Goal: Task Accomplishment & Management: Complete application form

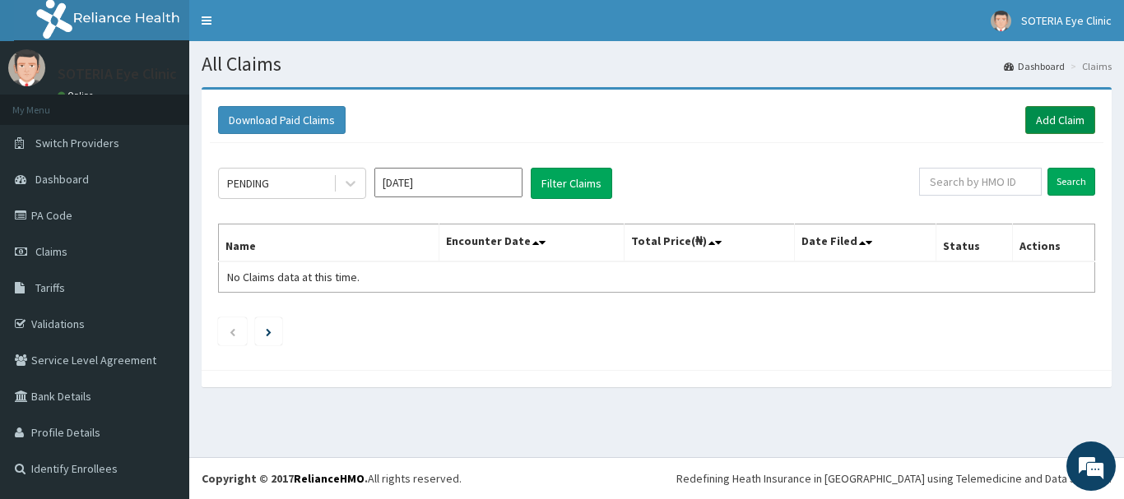
click at [1052, 117] on link "Add Claim" at bounding box center [1060, 120] width 70 height 28
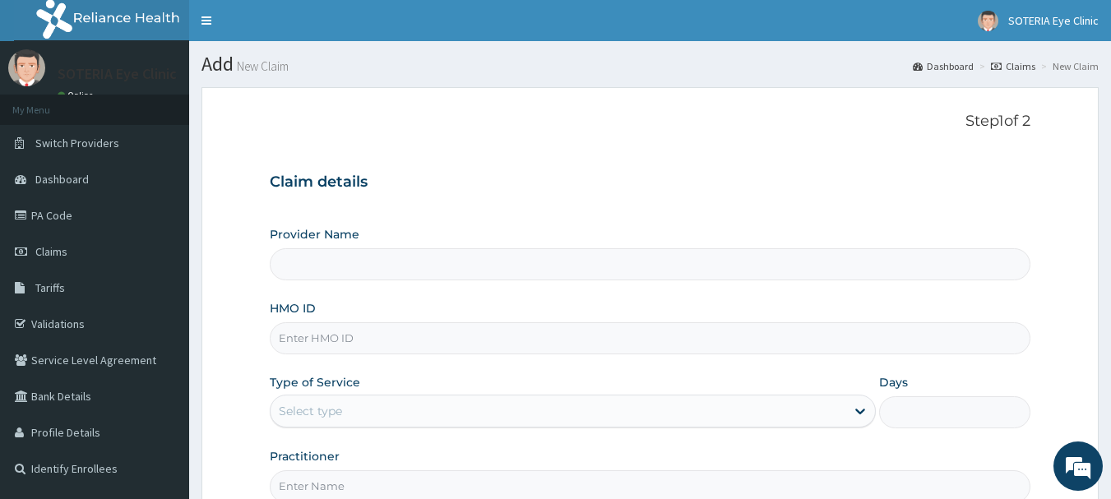
click at [387, 263] on input "Provider Name" at bounding box center [651, 264] width 762 height 32
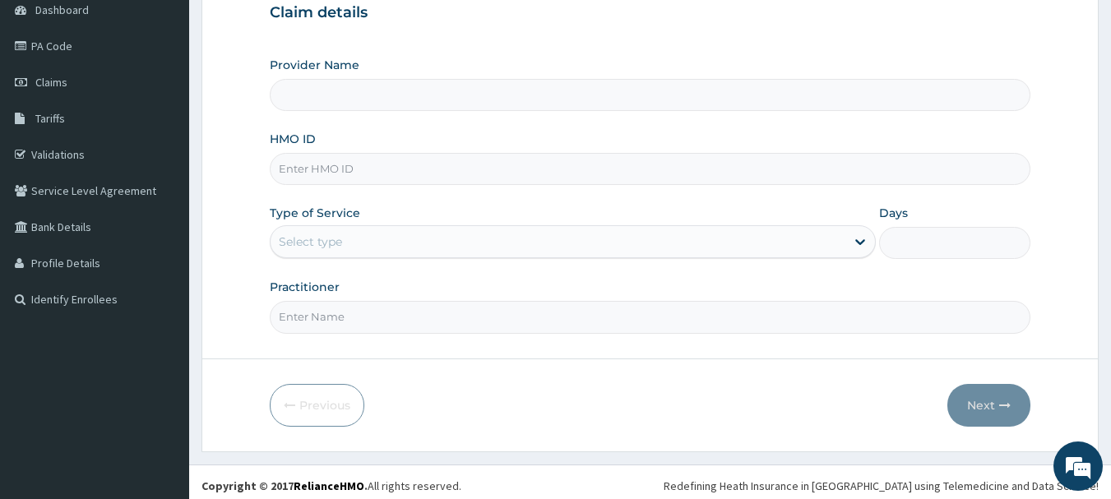
type input "Soteria EyeClinic"
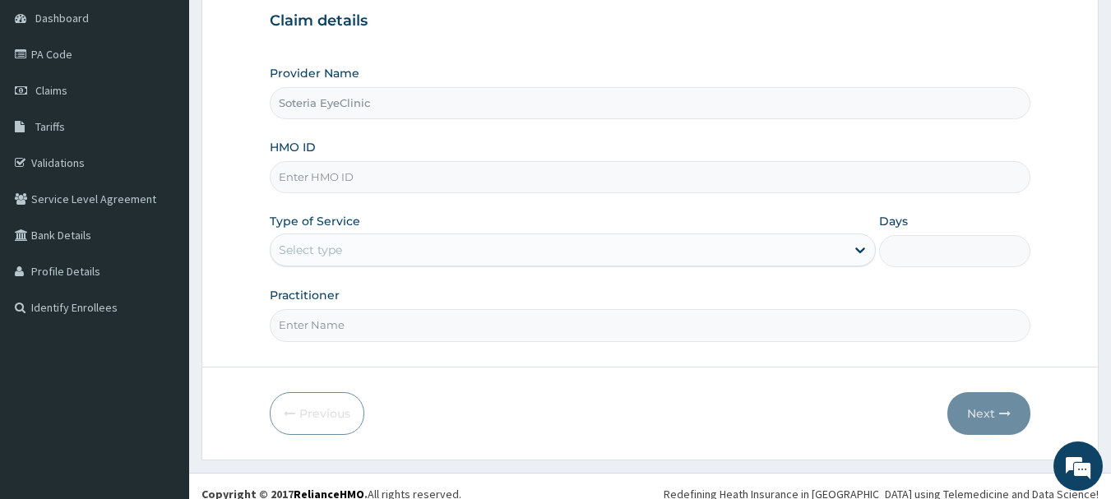
scroll to position [165, 0]
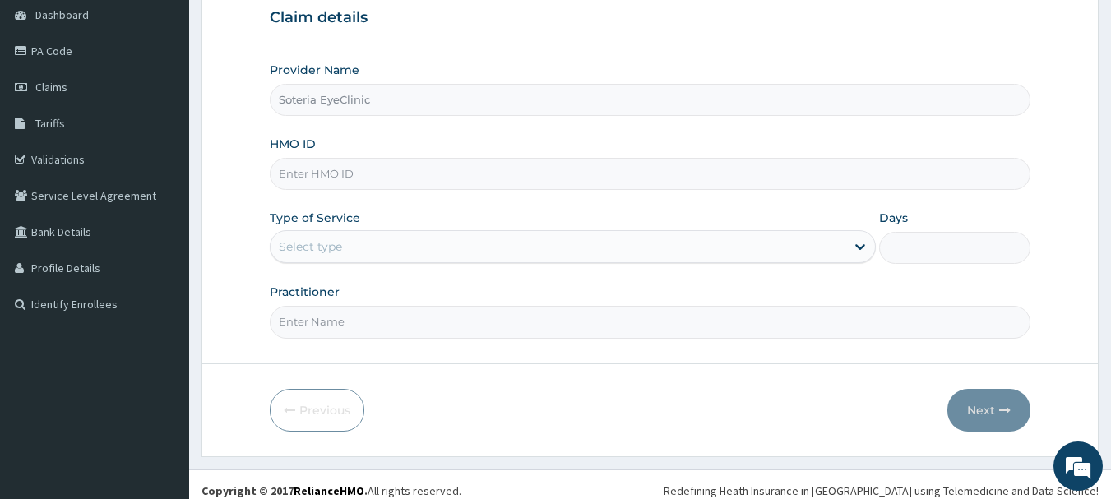
click at [411, 168] on input "HMO ID" at bounding box center [651, 174] width 762 height 32
paste input "NED/10055/A"
type input "NED/10055/A"
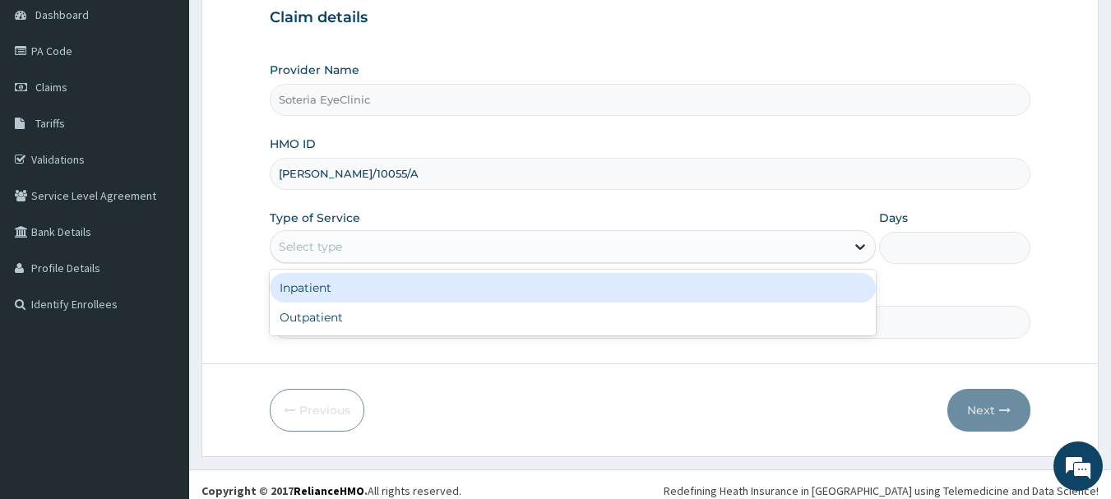
click at [861, 245] on icon at bounding box center [860, 247] width 16 height 16
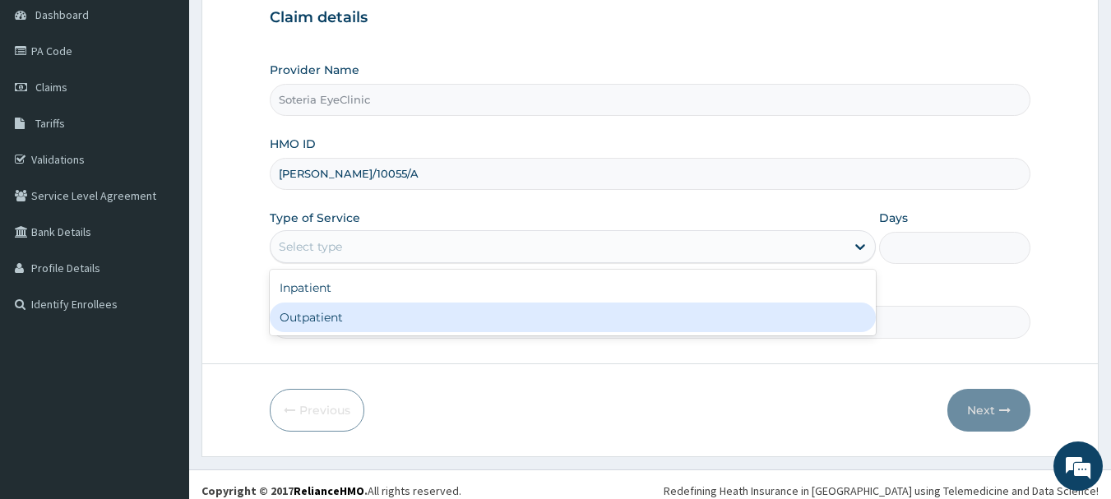
scroll to position [0, 0]
drag, startPoint x: 745, startPoint y: 322, endPoint x: 734, endPoint y: 322, distance: 11.5
click at [744, 322] on div "Outpatient" at bounding box center [573, 318] width 606 height 30
type input "1"
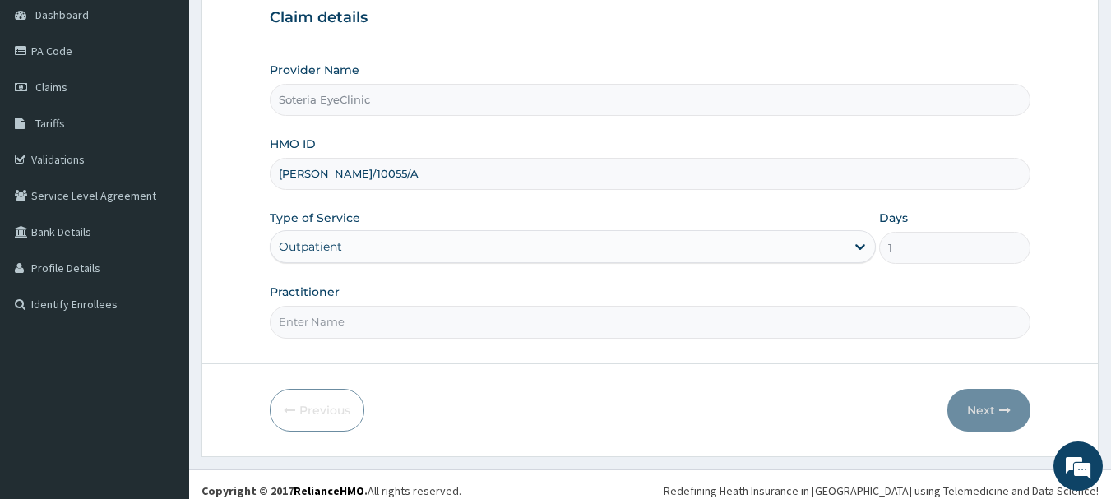
scroll to position [177, 0]
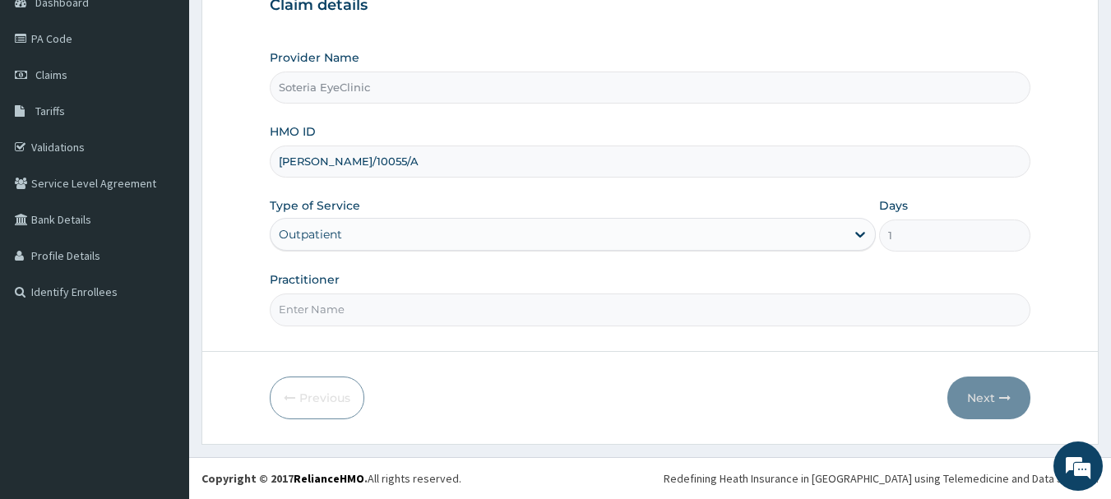
click at [469, 314] on input "Practitioner" at bounding box center [651, 310] width 762 height 32
drag, startPoint x: 503, startPoint y: 326, endPoint x: 550, endPoint y: 336, distance: 47.9
click at [507, 327] on form "Step 1 of 2 Claim details Provider Name Soteria EyeClinic HMO ID NED/10055/A Ty…" at bounding box center [651, 177] width 898 height 534
type input "DR. MAC"
click at [604, 377] on div "Previous Next" at bounding box center [651, 398] width 762 height 43
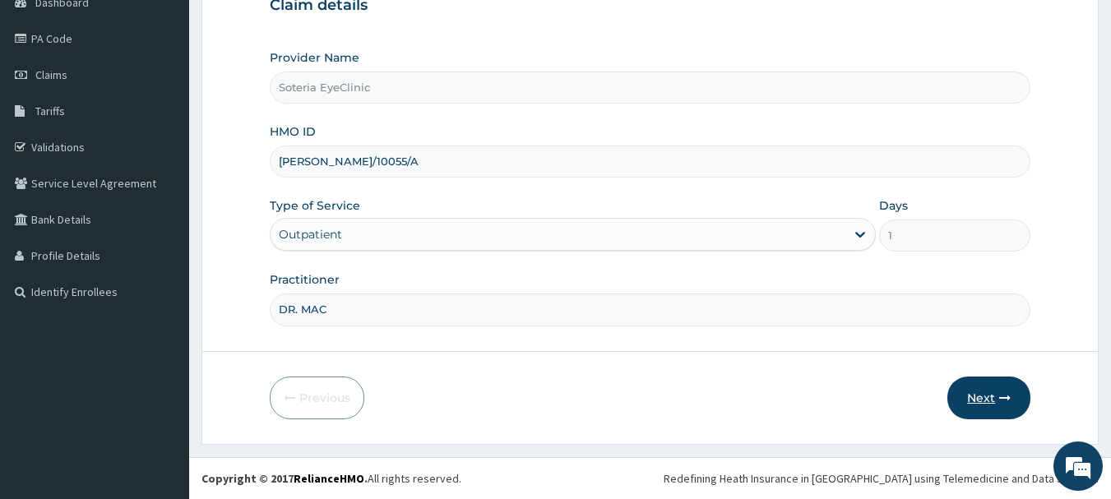
click at [986, 401] on button "Next" at bounding box center [989, 398] width 83 height 43
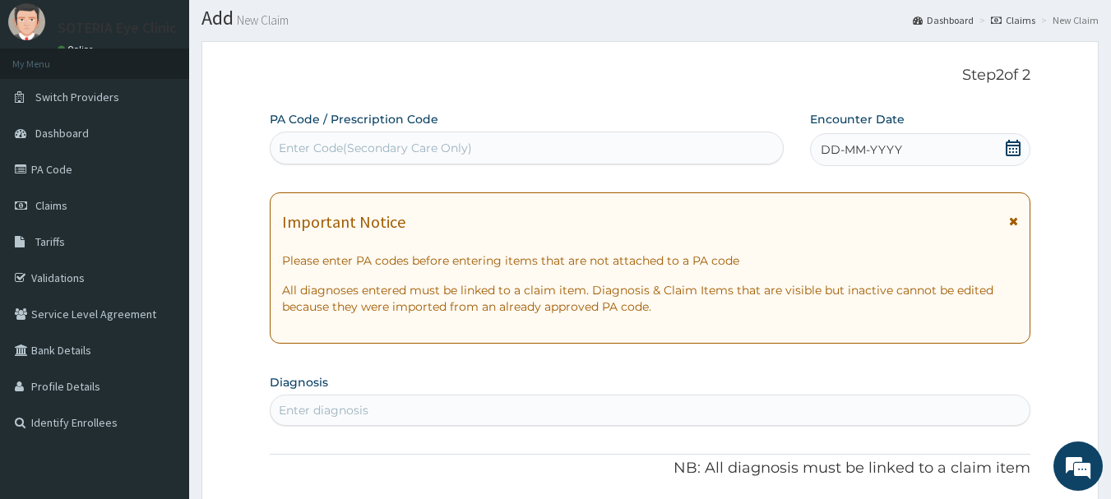
scroll to position [12, 0]
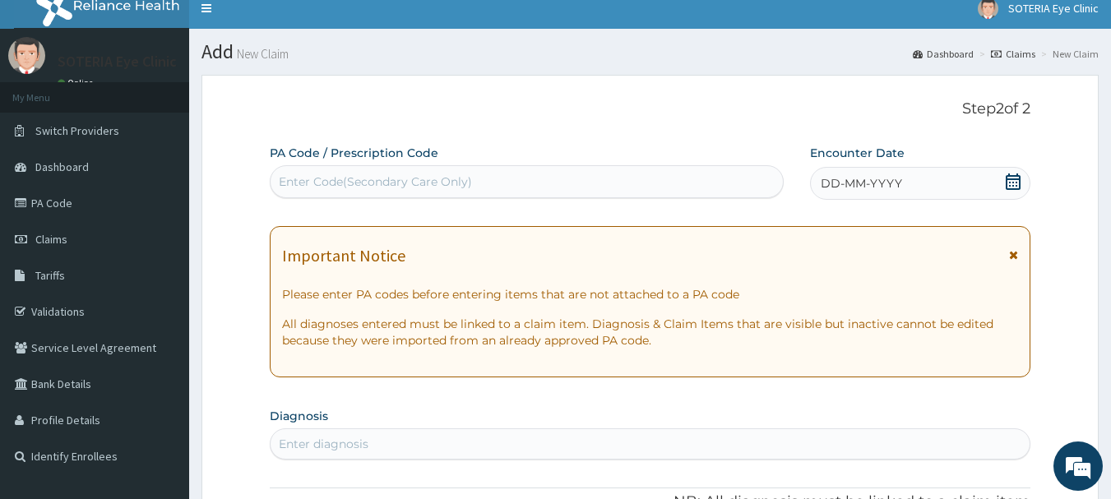
click at [398, 179] on div "Enter Code(Secondary Care Only)" at bounding box center [375, 182] width 193 height 16
click at [361, 172] on div "Enter Code(Secondary Care Only)" at bounding box center [527, 182] width 513 height 26
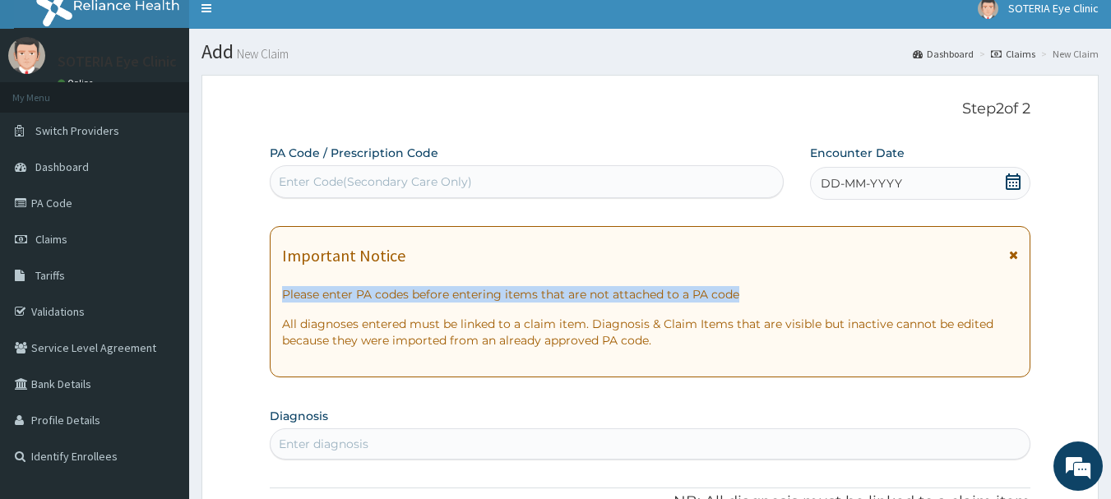
drag, startPoint x: 361, startPoint y: 172, endPoint x: 740, endPoint y: 270, distance: 391.7
click at [740, 272] on div "Important Notice Please enter PA codes before entering items that are not attac…" at bounding box center [651, 301] width 762 height 151
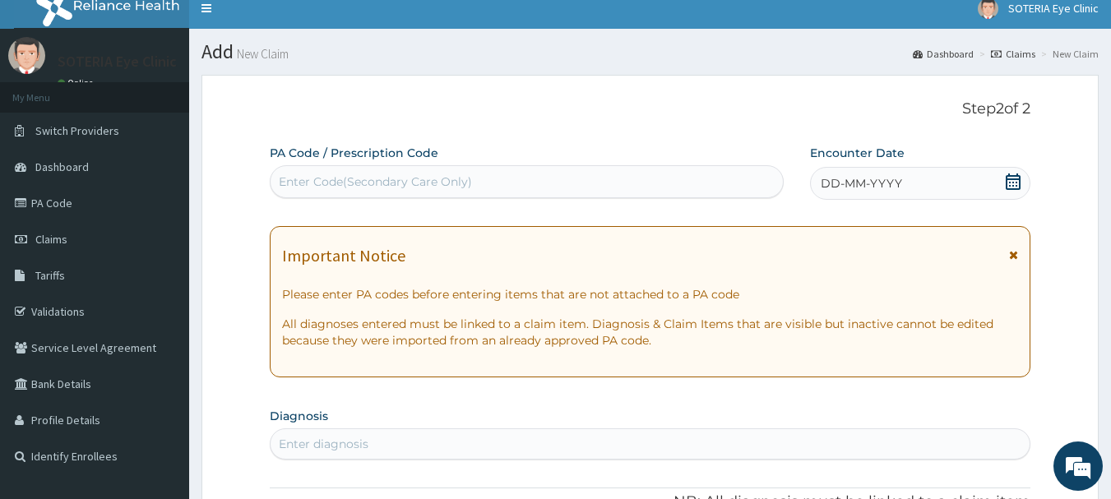
click at [373, 184] on div "Enter Code(Secondary Care Only)" at bounding box center [375, 182] width 193 height 16
paste input "PA/0B2BBA"
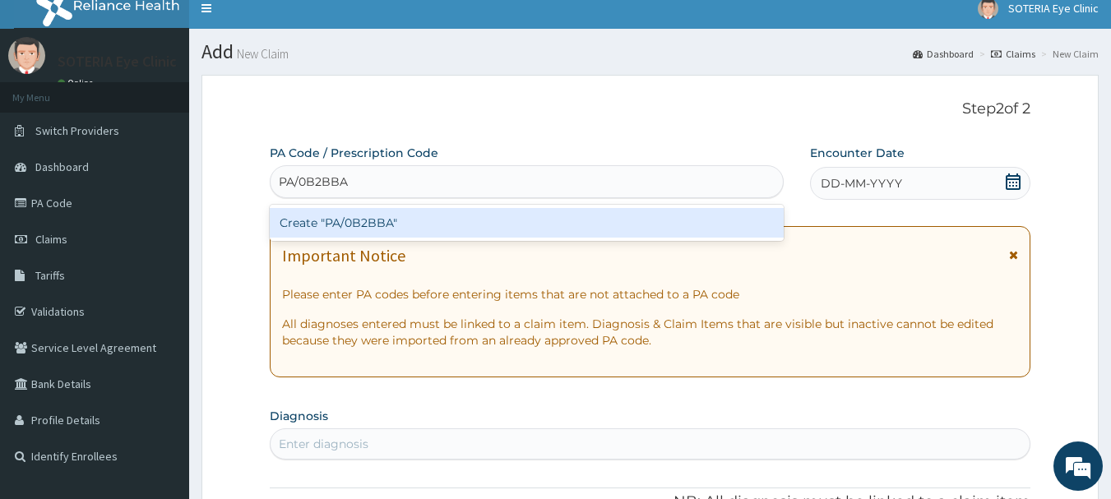
type input "PA/0B2BBA"
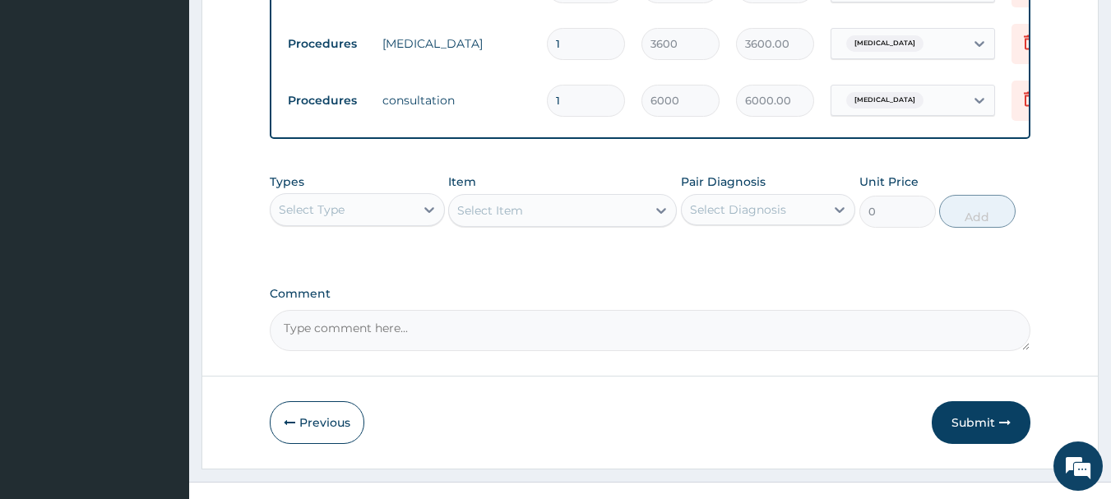
scroll to position [884, 0]
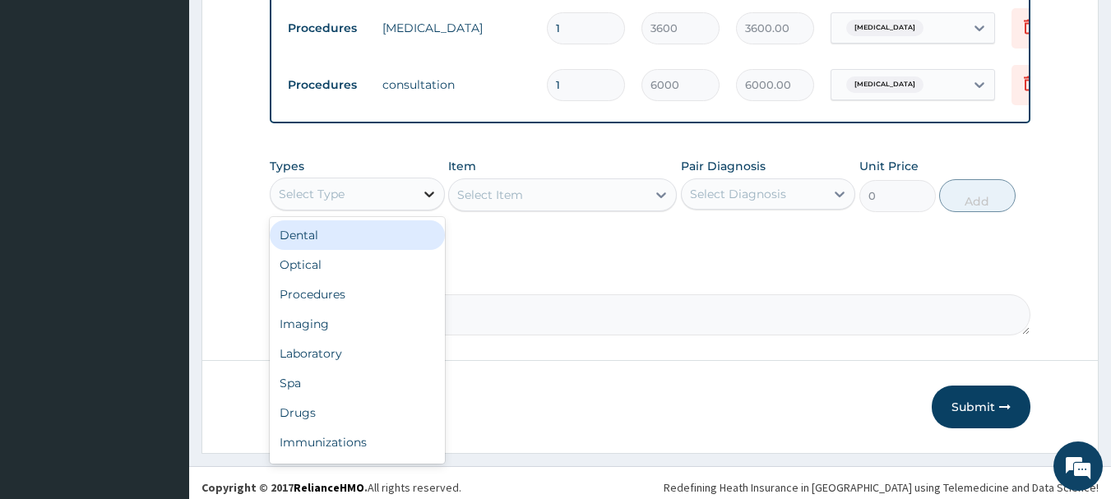
click at [424, 202] on icon at bounding box center [429, 194] width 16 height 16
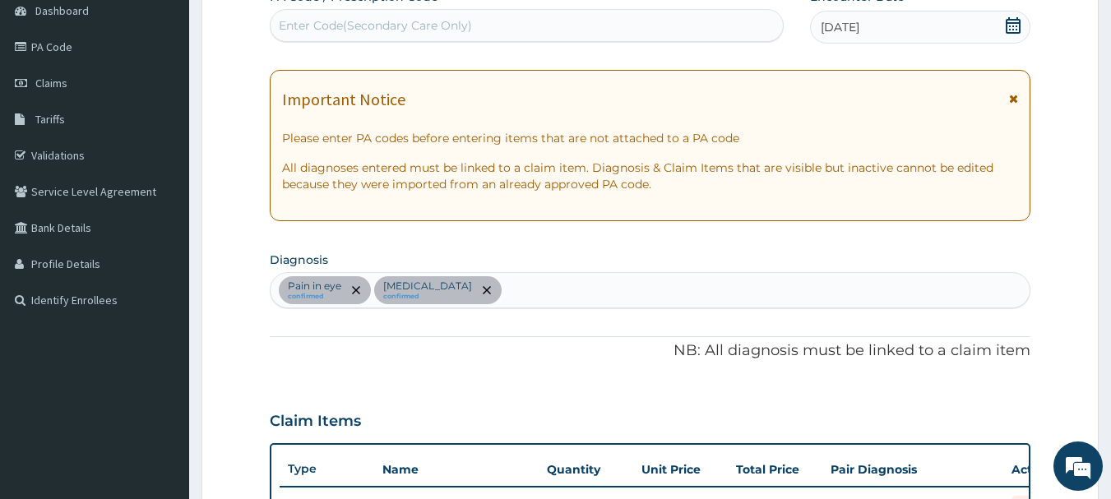
scroll to position [82, 0]
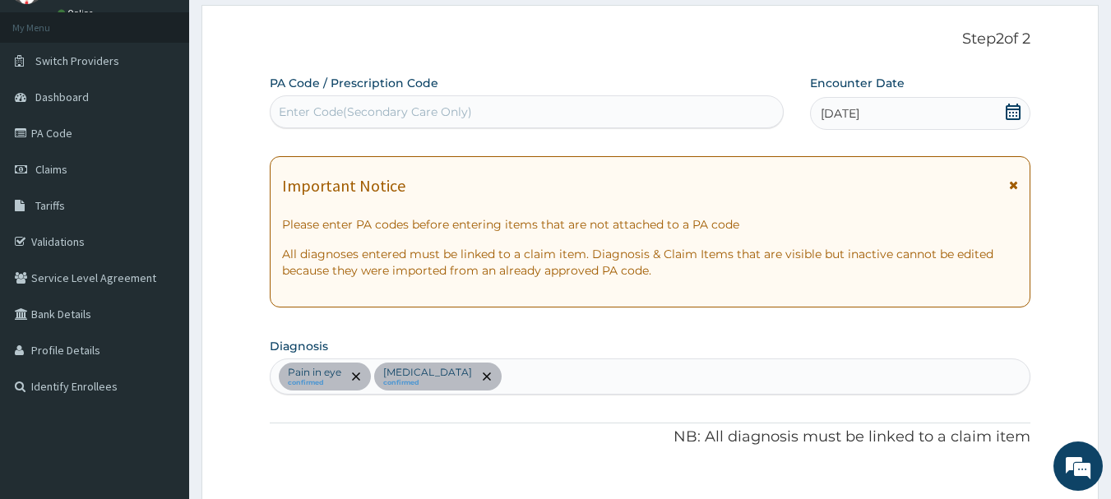
click at [390, 108] on div "Enter Code(Secondary Care Only)" at bounding box center [375, 112] width 193 height 16
drag, startPoint x: 390, startPoint y: 75, endPoint x: 276, endPoint y: 95, distance: 115.2
click at [292, 107] on div "Enter Code(Secondary Care Only)" at bounding box center [375, 112] width 193 height 16
paste input "PA/0B2BBA"
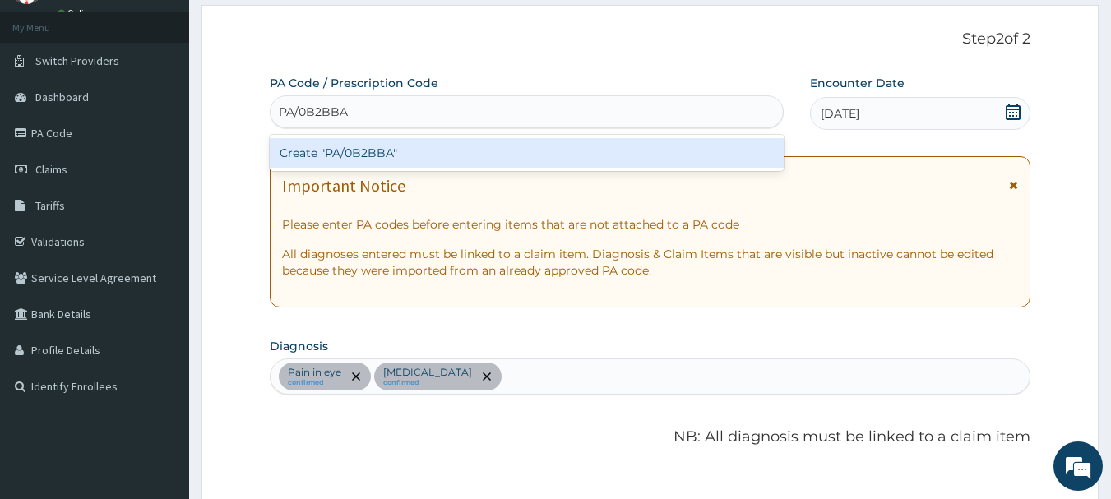
type input "PA/0B2BBA"
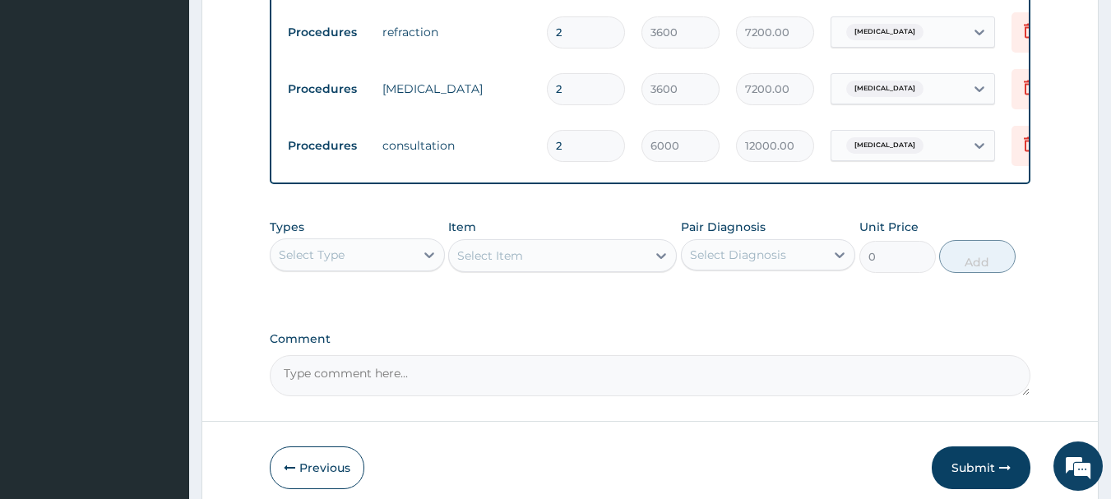
scroll to position [905, 0]
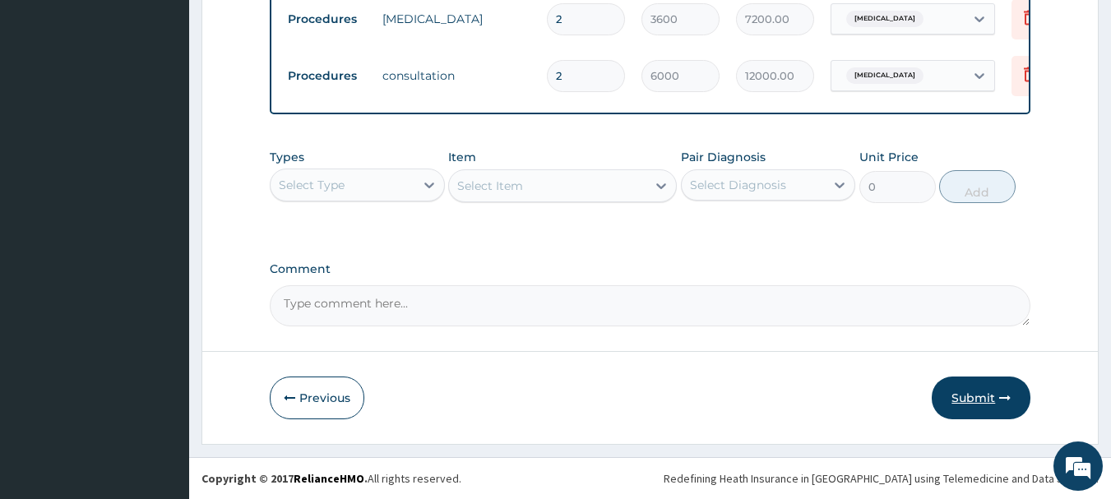
click at [979, 399] on button "Submit" at bounding box center [981, 398] width 99 height 43
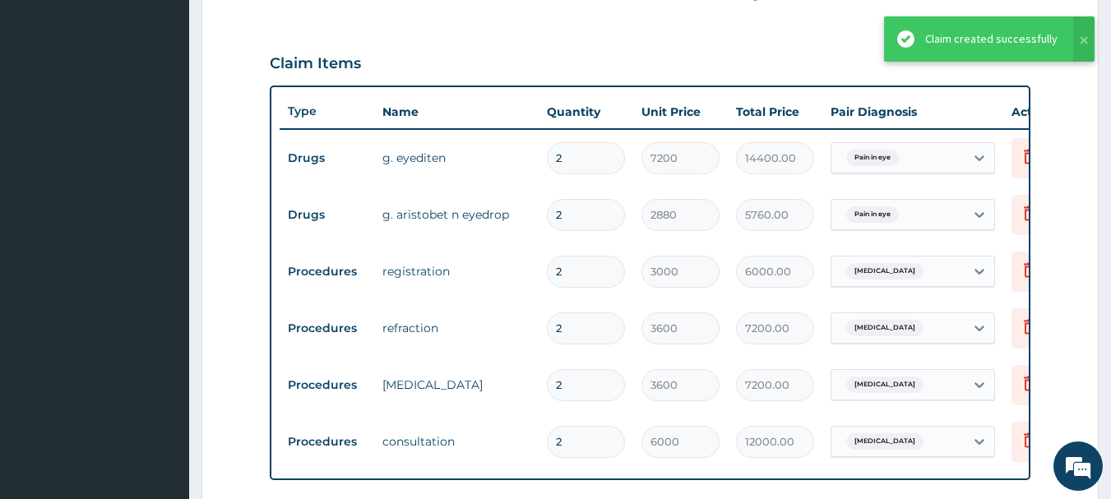
scroll to position [494, 0]
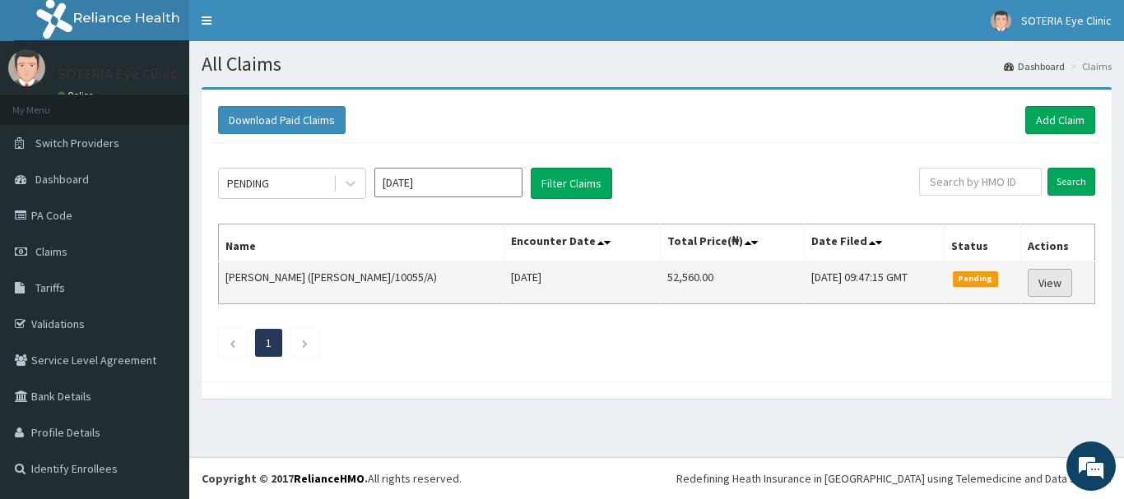
click at [1053, 282] on link "View" at bounding box center [1049, 283] width 44 height 28
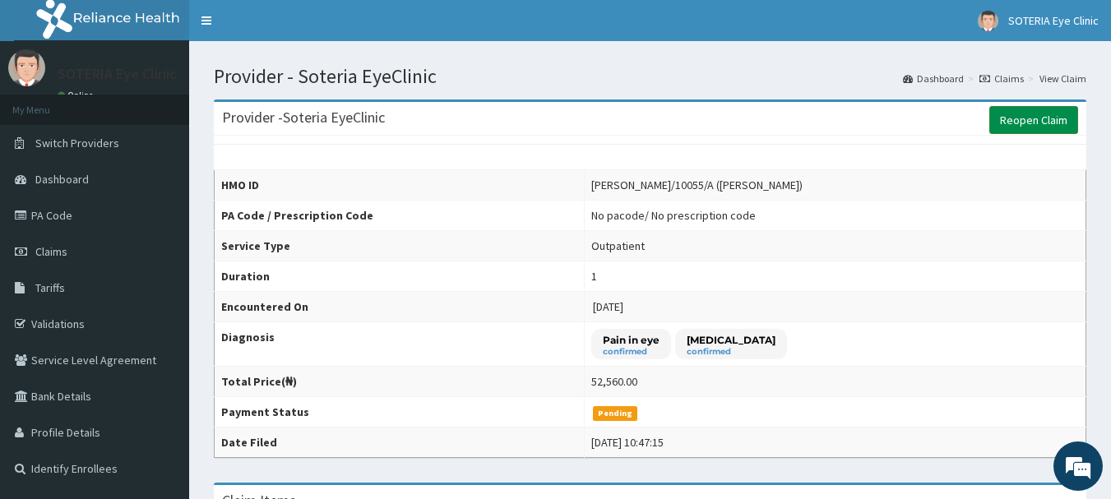
click at [1031, 114] on link "Reopen Claim" at bounding box center [1034, 120] width 89 height 28
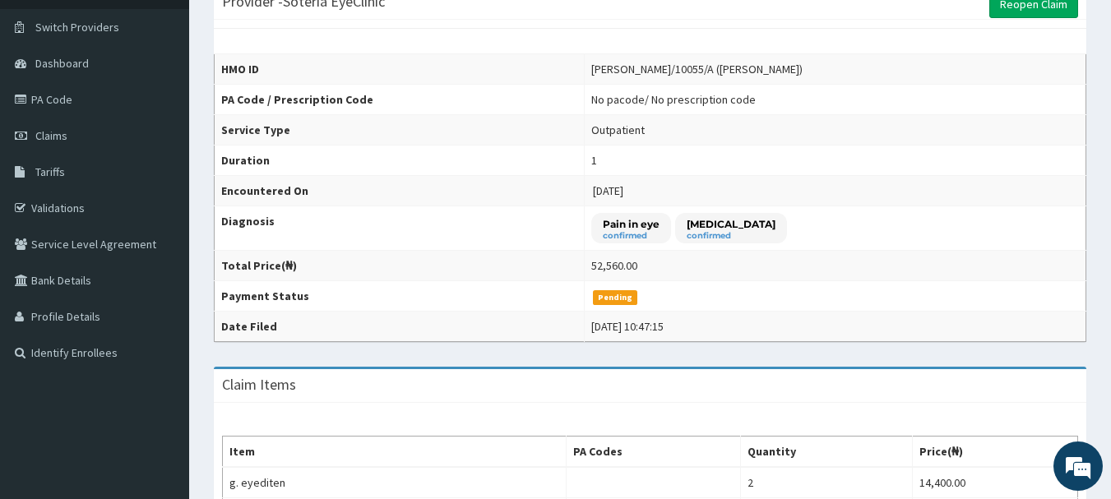
scroll to position [102, 0]
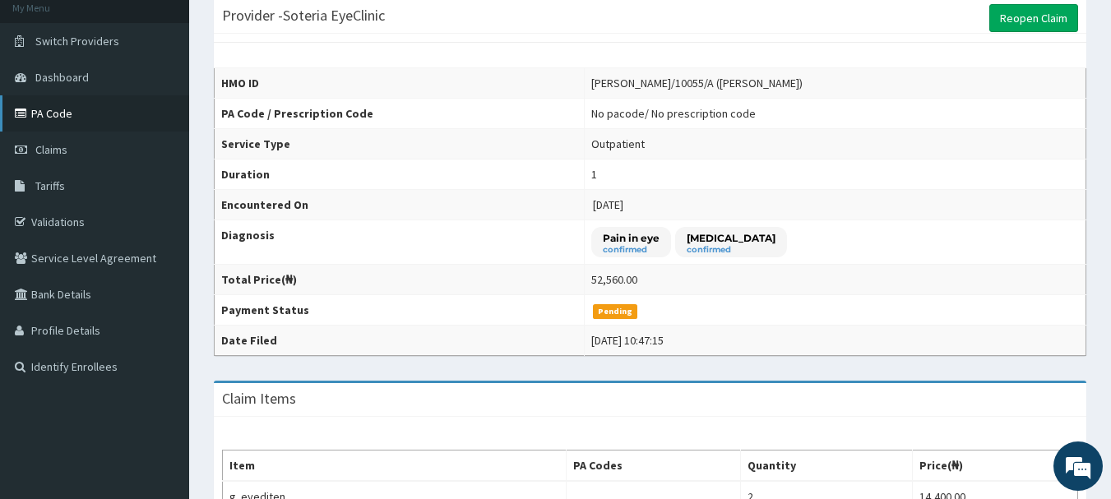
click at [63, 118] on link "PA Code" at bounding box center [94, 113] width 189 height 36
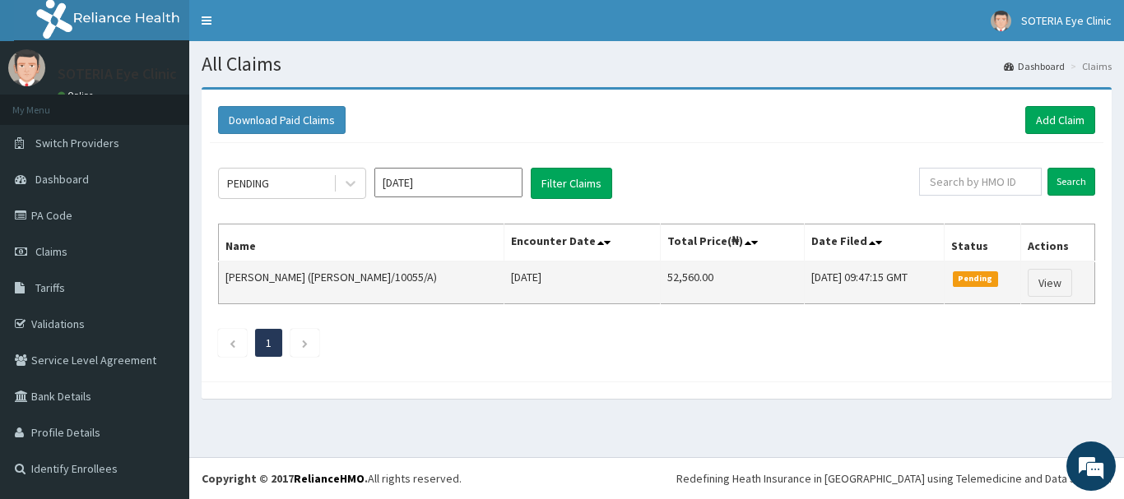
click at [661, 278] on td "52,560.00" at bounding box center [732, 283] width 145 height 43
click at [660, 278] on td "52,560.00" at bounding box center [732, 283] width 145 height 43
click at [1055, 283] on link "View" at bounding box center [1049, 283] width 44 height 28
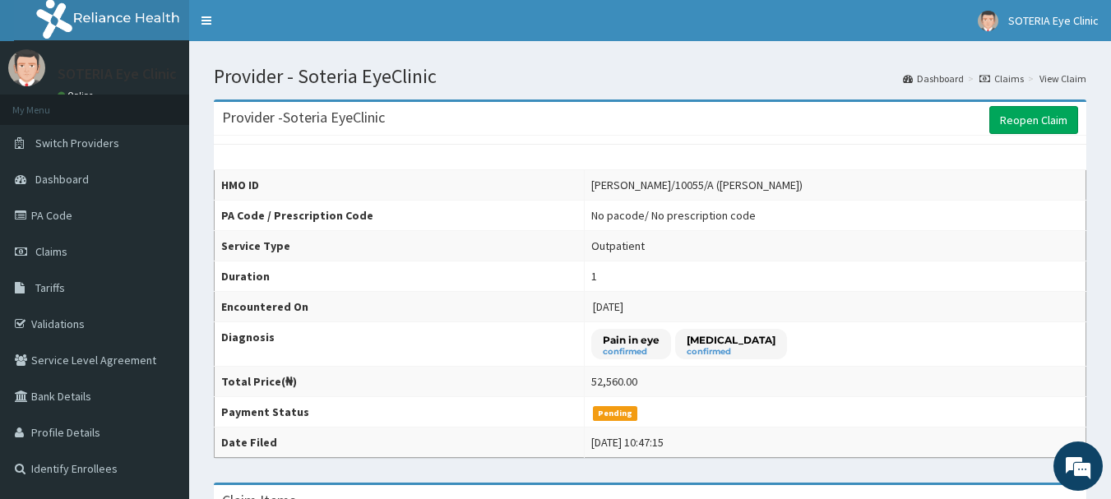
click at [1069, 78] on link "View Claim" at bounding box center [1063, 79] width 47 height 14
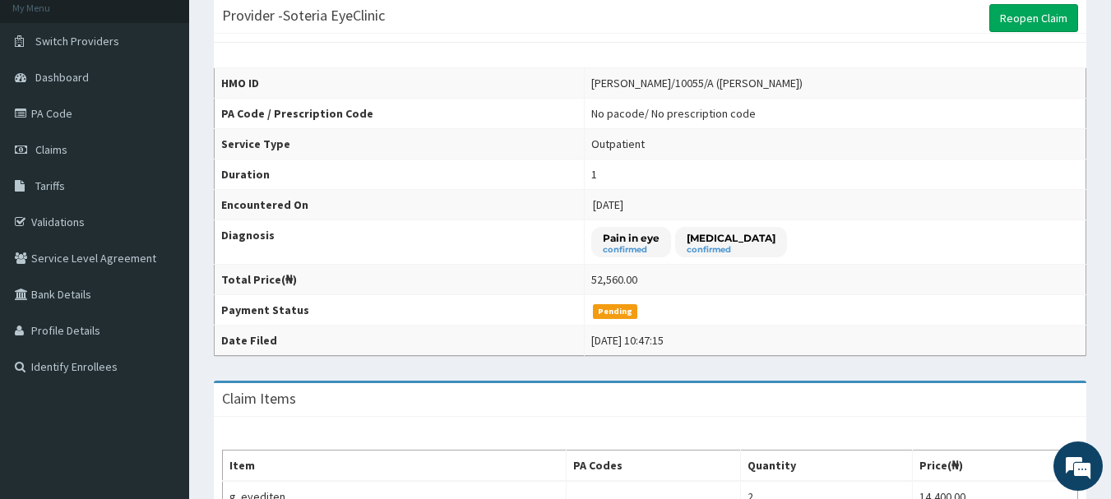
click at [584, 174] on td "1" at bounding box center [835, 175] width 502 height 30
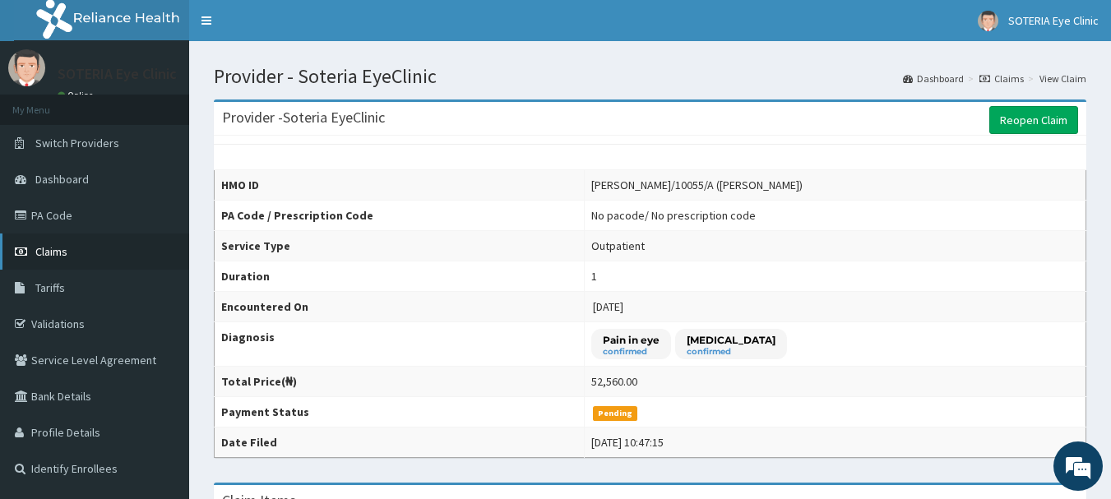
click at [68, 251] on link "Claims" at bounding box center [94, 252] width 189 height 36
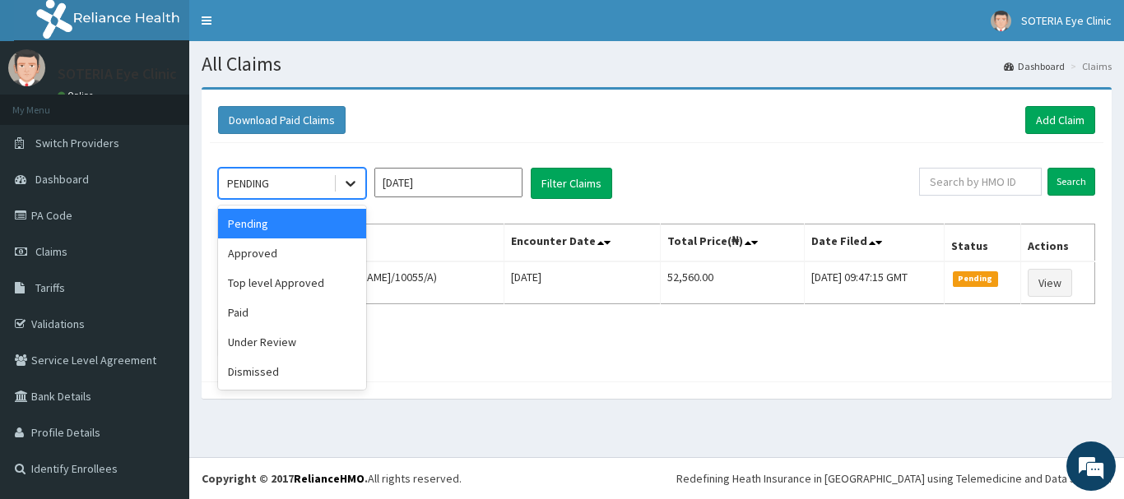
click at [346, 183] on icon at bounding box center [351, 185] width 10 height 6
click at [752, 170] on div "option Pending focused, 1 of 6. 6 results available. Use Up and Down to choose …" at bounding box center [568, 183] width 701 height 31
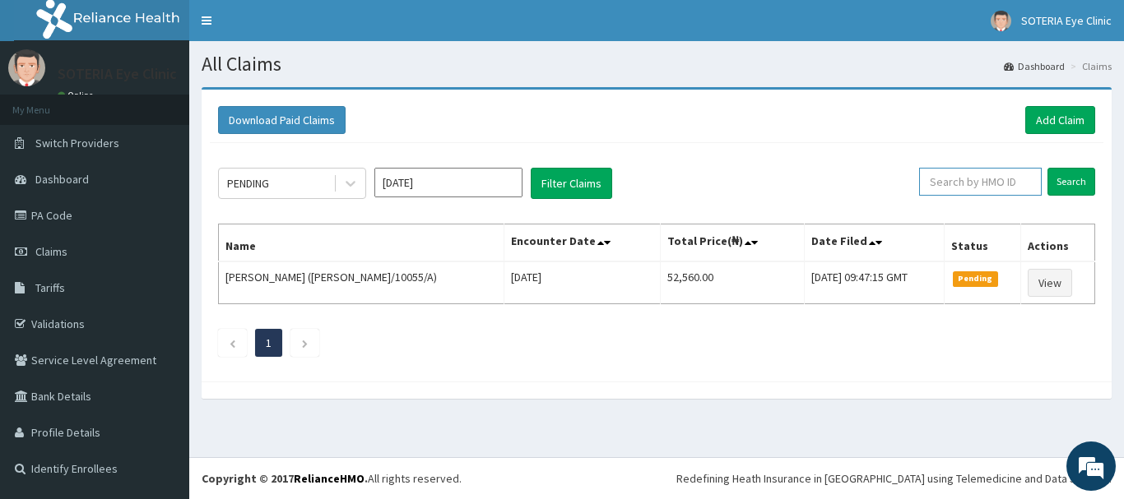
click at [985, 181] on input "text" at bounding box center [980, 182] width 123 height 28
paste input "PA/0B2BBA"
drag, startPoint x: 985, startPoint y: 183, endPoint x: 916, endPoint y: 194, distance: 69.9
click at [916, 194] on input "PA/0B2BBA" at bounding box center [954, 182] width 110 height 28
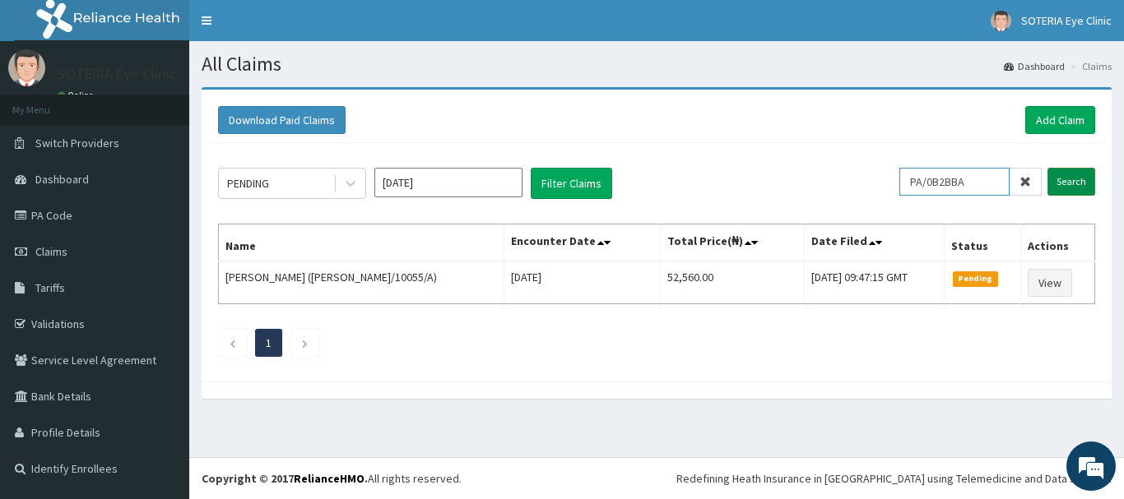
type input "PA/0B2BBA"
click at [1082, 183] on input "Search" at bounding box center [1071, 182] width 48 height 28
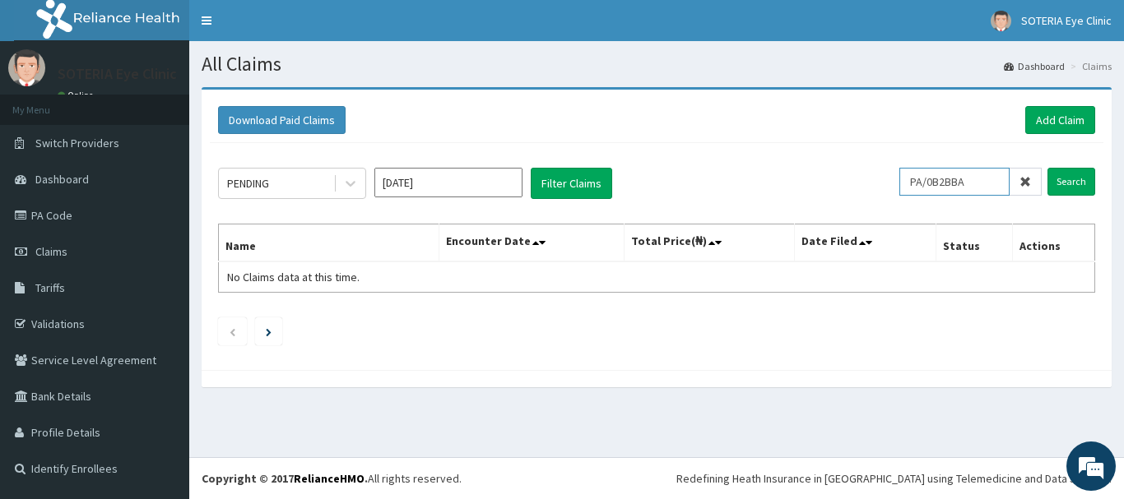
drag, startPoint x: 976, startPoint y: 183, endPoint x: 874, endPoint y: 187, distance: 102.1
click at [876, 187] on div "PENDING Aug 2025 Filter Claims PA/0B2BBA Search" at bounding box center [656, 183] width 877 height 31
type input "NED/10055/A"
click at [1084, 179] on input "Search" at bounding box center [1071, 182] width 48 height 28
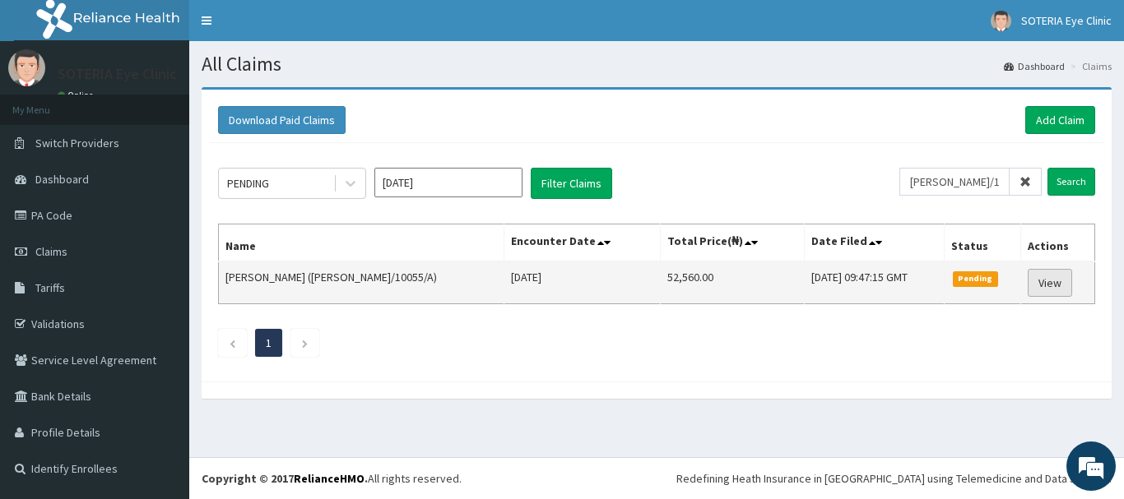
click at [1046, 284] on link "View" at bounding box center [1049, 283] width 44 height 28
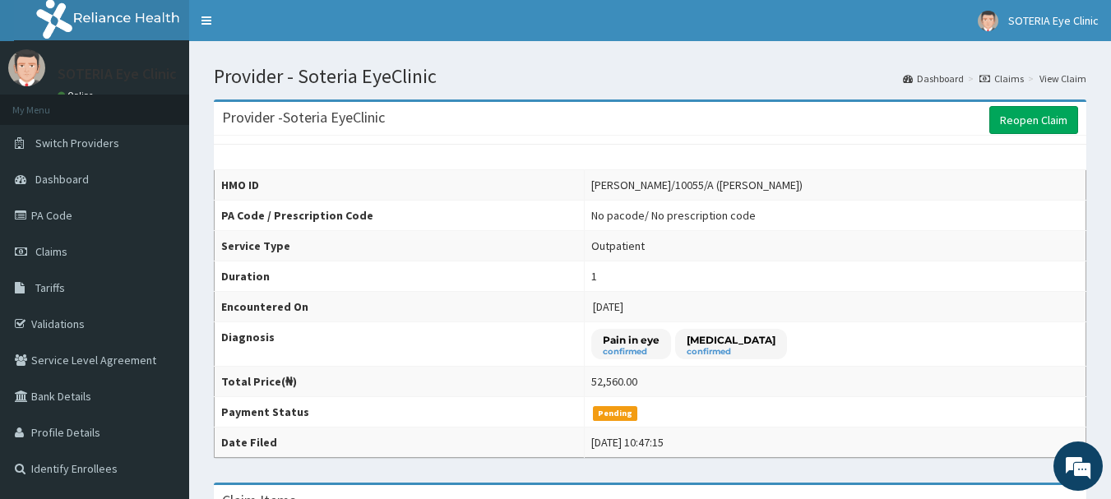
click at [1013, 81] on link "Claims" at bounding box center [1002, 79] width 44 height 14
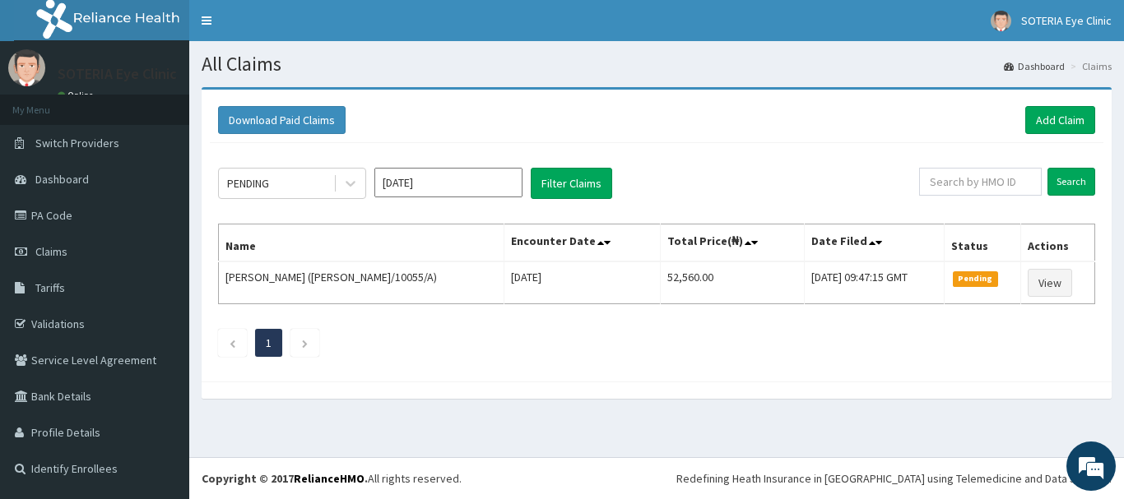
click at [1099, 67] on li "Claims" at bounding box center [1088, 66] width 45 height 14
click at [875, 239] on icon at bounding box center [878, 243] width 7 height 12
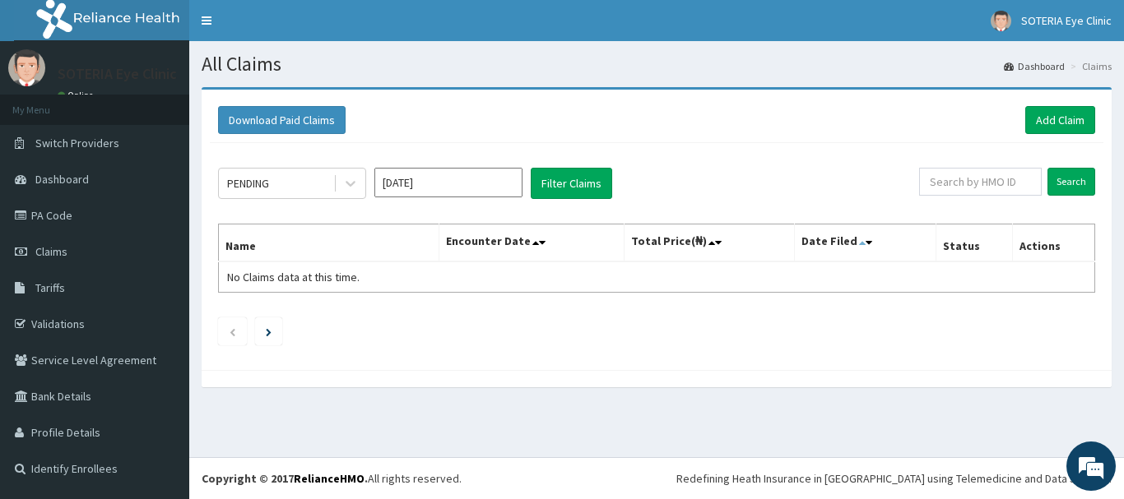
click at [863, 239] on icon at bounding box center [862, 243] width 7 height 12
click at [870, 240] on icon at bounding box center [868, 243] width 7 height 12
click at [871, 240] on icon at bounding box center [868, 243] width 7 height 12
click at [860, 243] on icon at bounding box center [862, 243] width 7 height 12
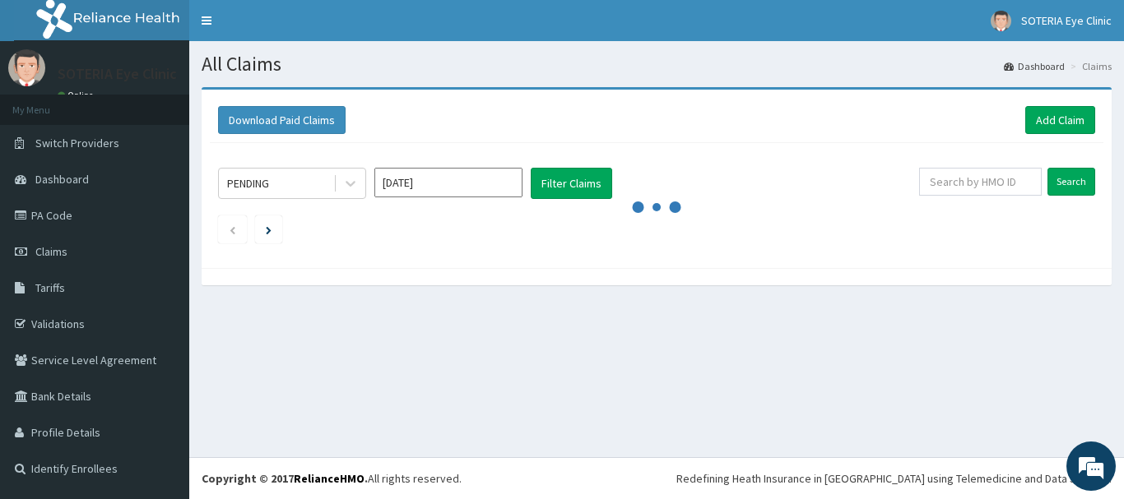
click at [860, 243] on div "PENDING Aug 2025 Filter Claims Search" at bounding box center [656, 201] width 893 height 117
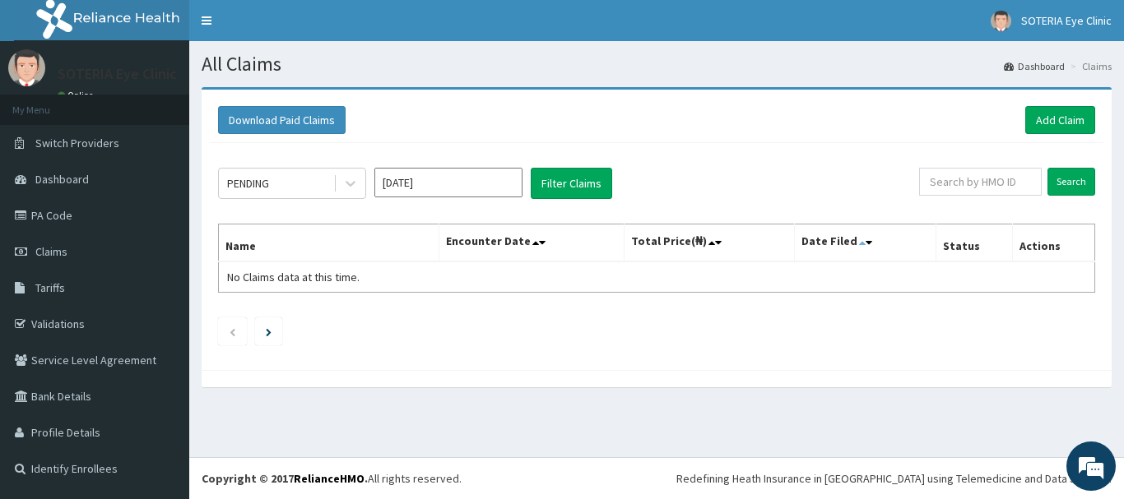
click at [860, 243] on icon at bounding box center [862, 243] width 7 height 12
click at [539, 241] on icon at bounding box center [535, 243] width 7 height 12
click at [538, 243] on icon at bounding box center [535, 243] width 7 height 12
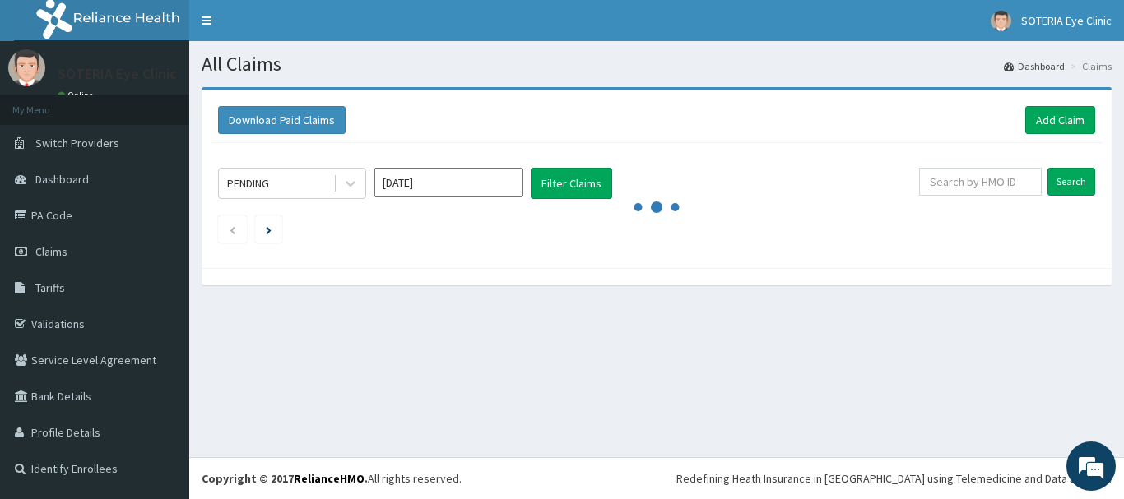
click at [538, 243] on div "PENDING Aug 2025 Filter Claims Search" at bounding box center [656, 201] width 893 height 117
click at [538, 243] on ul at bounding box center [656, 230] width 877 height 28
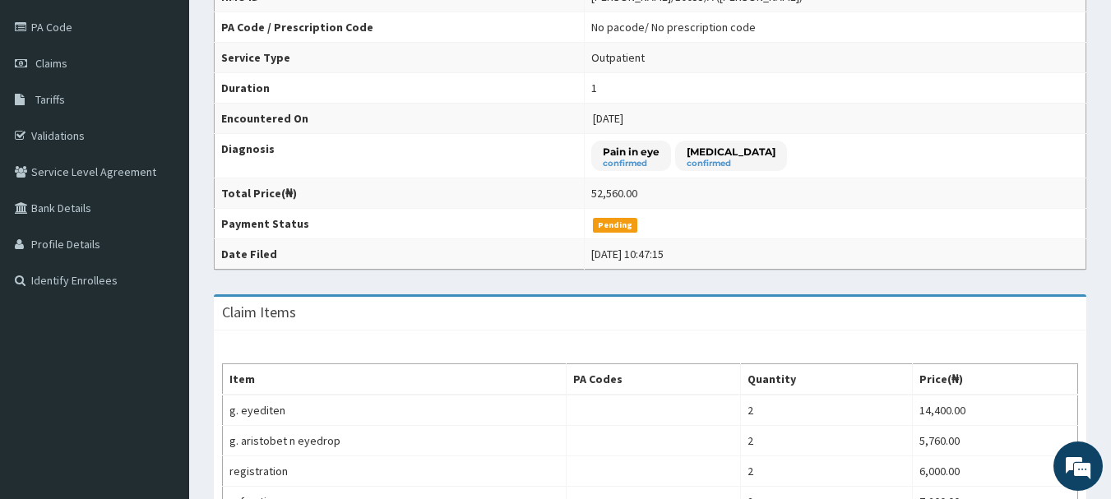
scroll to position [165, 0]
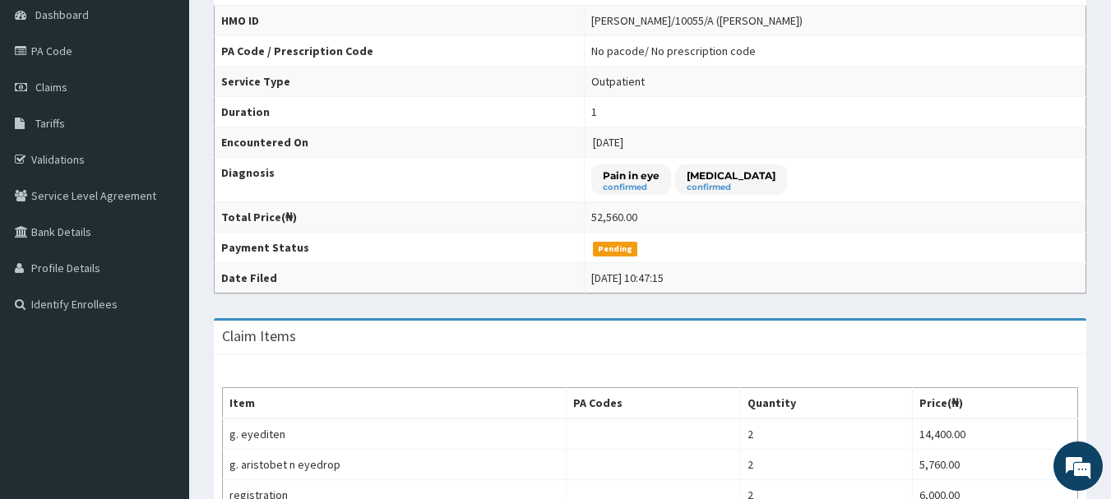
click at [591, 216] on div "52,560.00" at bounding box center [614, 217] width 46 height 16
click at [601, 253] on span "Pending" at bounding box center [615, 249] width 45 height 15
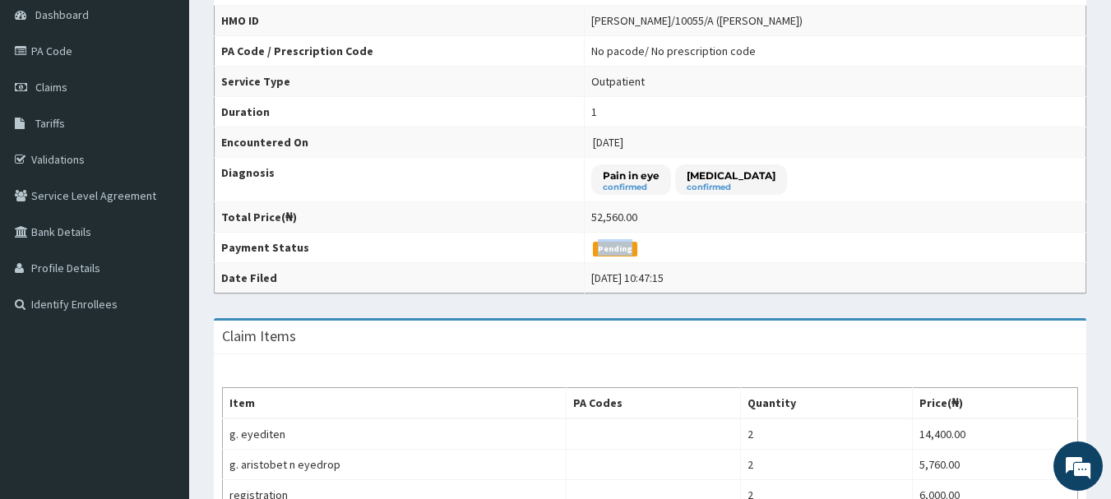
click at [601, 253] on span "Pending" at bounding box center [615, 249] width 45 height 15
drag, startPoint x: 600, startPoint y: 277, endPoint x: 602, endPoint y: 285, distance: 8.6
click at [601, 281] on div "[DATE] 10:47:15" at bounding box center [627, 278] width 72 height 16
drag, startPoint x: 603, startPoint y: 288, endPoint x: 613, endPoint y: 286, distance: 10.0
click at [605, 288] on td "[DATE] 10:47:15" at bounding box center [835, 278] width 502 height 30
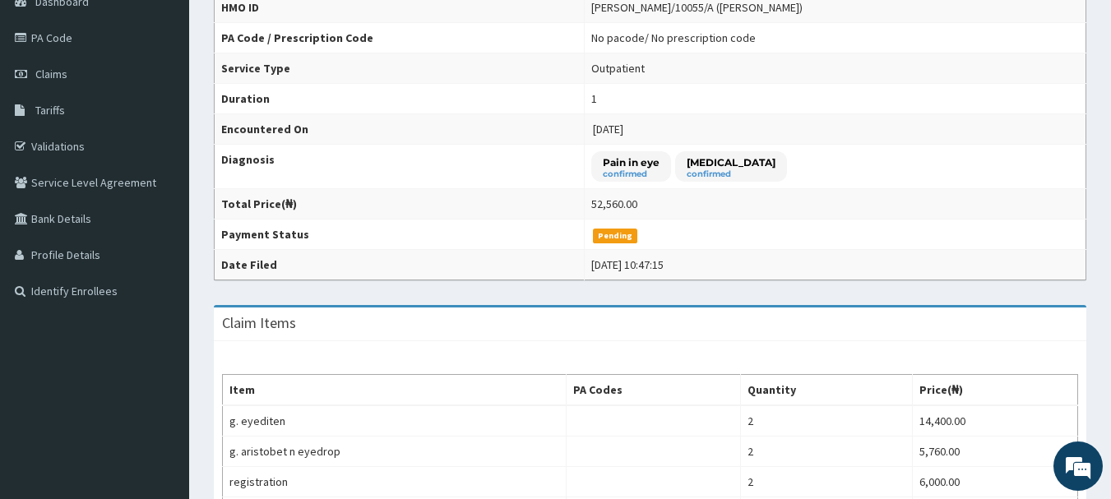
scroll to position [329, 0]
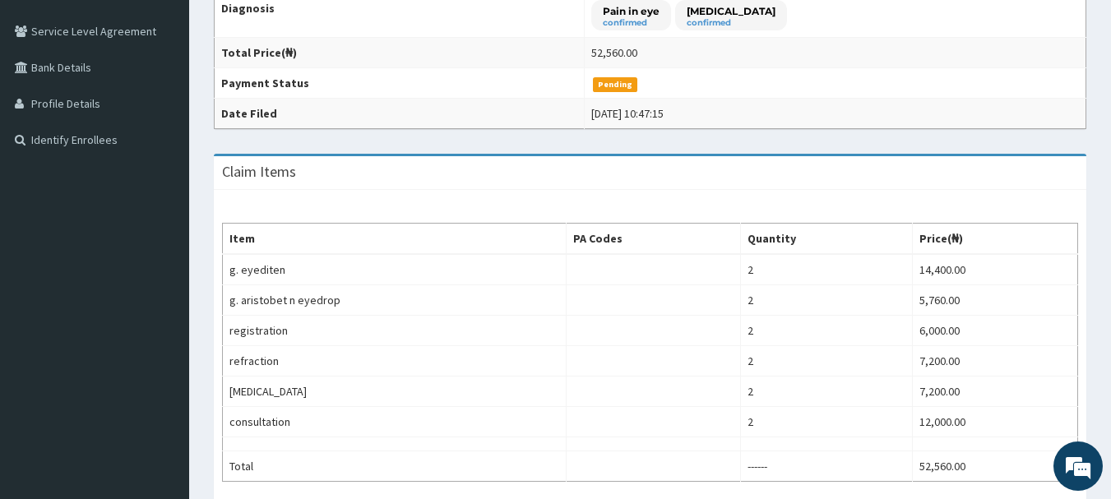
click at [805, 247] on th "Quantity" at bounding box center [827, 239] width 172 height 31
drag, startPoint x: 798, startPoint y: 244, endPoint x: 777, endPoint y: 231, distance: 24.4
click at [788, 235] on th "Quantity" at bounding box center [827, 239] width 172 height 31
click at [777, 234] on th "Quantity" at bounding box center [827, 239] width 172 height 31
click at [774, 241] on th "Quantity" at bounding box center [827, 239] width 172 height 31
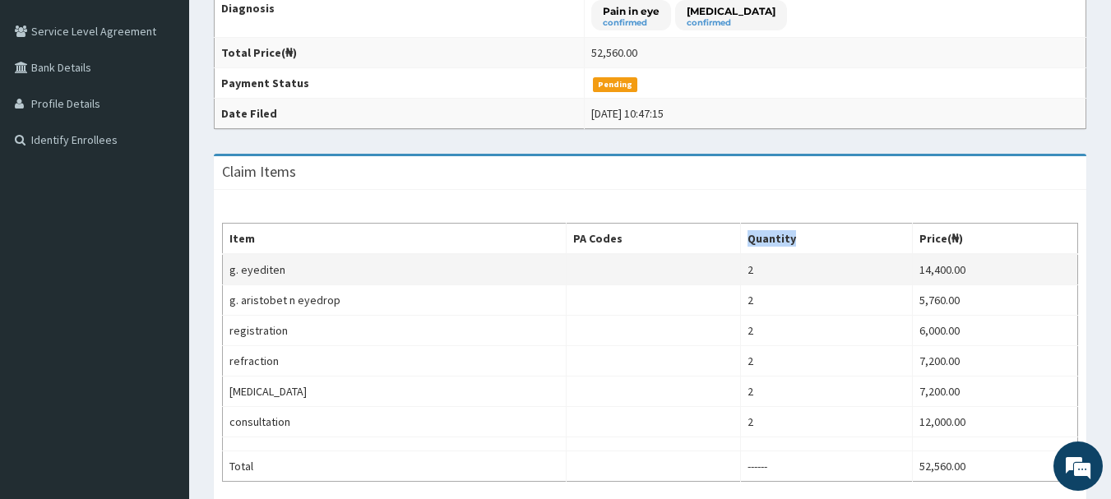
click at [774, 250] on th "Quantity" at bounding box center [827, 239] width 172 height 31
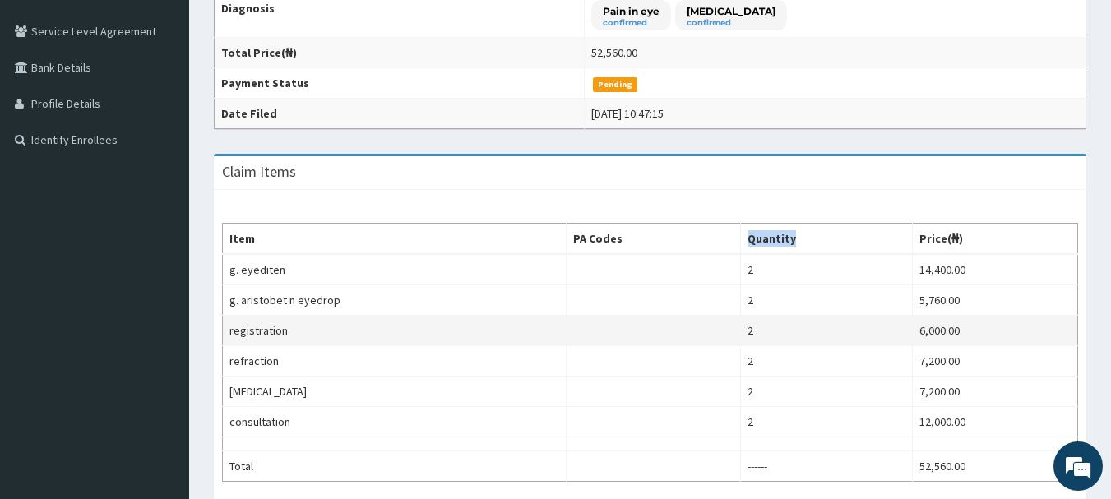
scroll to position [0, 0]
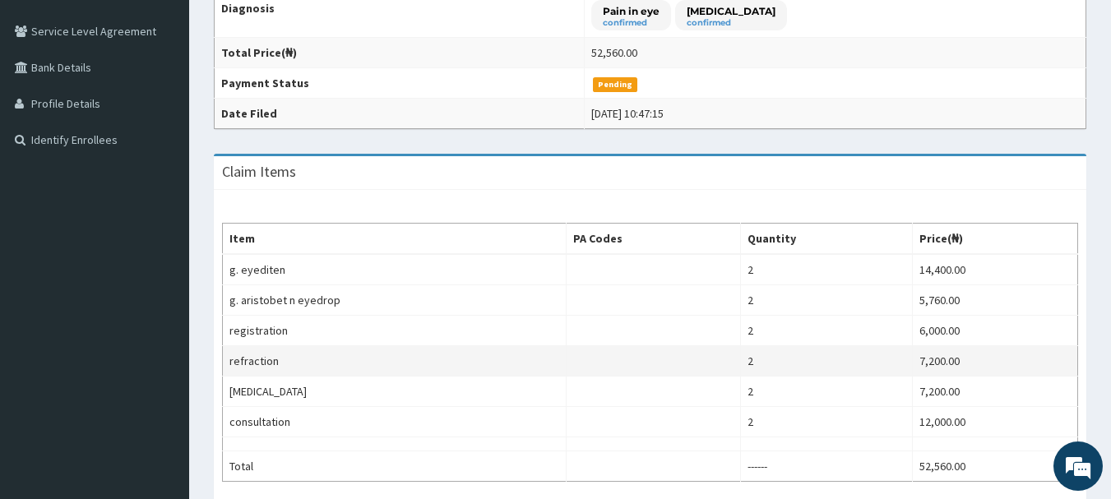
click at [805, 354] on td "2" at bounding box center [827, 361] width 172 height 30
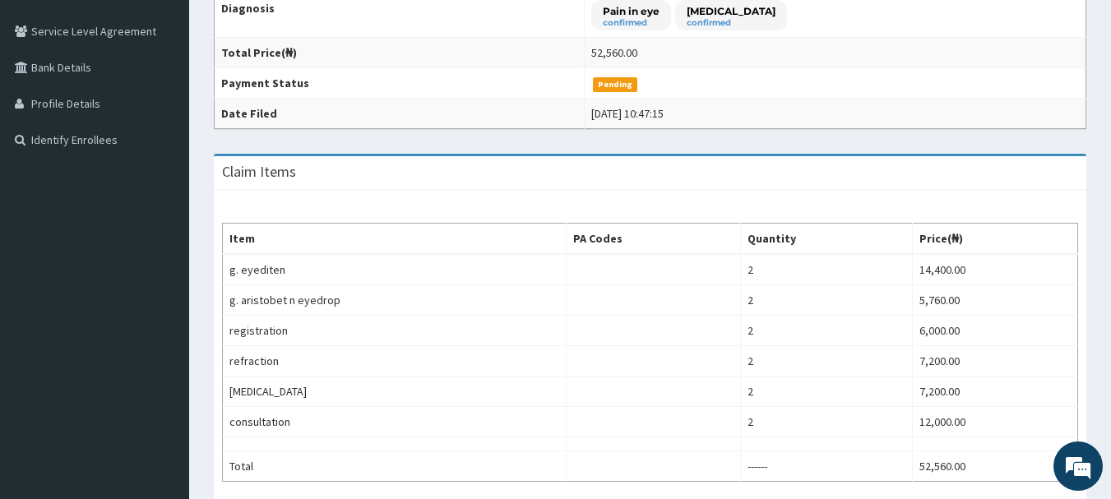
drag, startPoint x: 805, startPoint y: 354, endPoint x: 735, endPoint y: 248, distance: 126.4
click at [763, 293] on tbody "g. eyediten 2 14,400.00 g. aristobet n eyedrop 2 5,760.00 registration 2 6,000.…" at bounding box center [651, 368] width 856 height 228
click at [749, 248] on th "Quantity" at bounding box center [827, 239] width 172 height 31
click at [761, 245] on th "Quantity" at bounding box center [827, 239] width 172 height 31
click at [762, 242] on th "Quantity" at bounding box center [827, 239] width 172 height 31
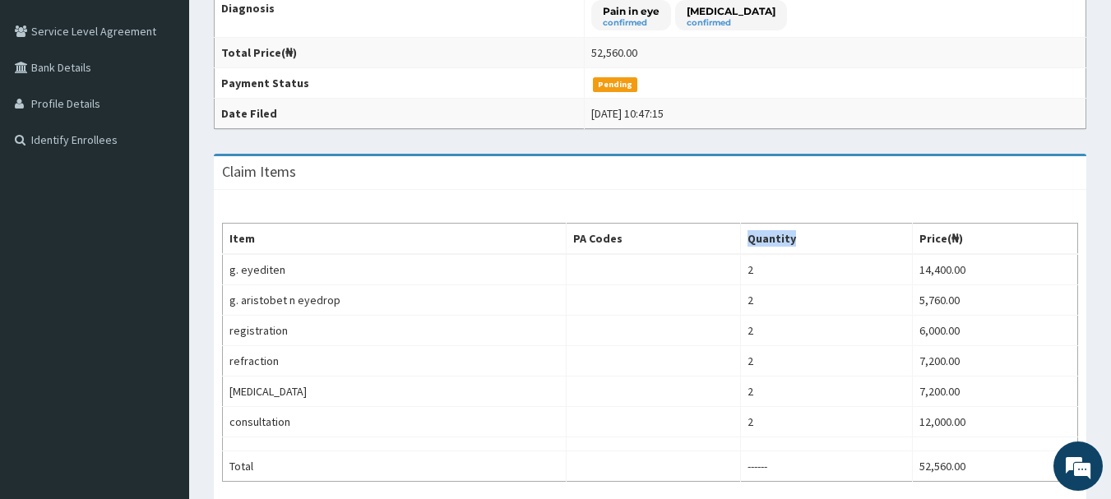
drag, startPoint x: 762, startPoint y: 242, endPoint x: 774, endPoint y: 250, distance: 14.8
click at [770, 248] on th "Quantity" at bounding box center [827, 239] width 172 height 31
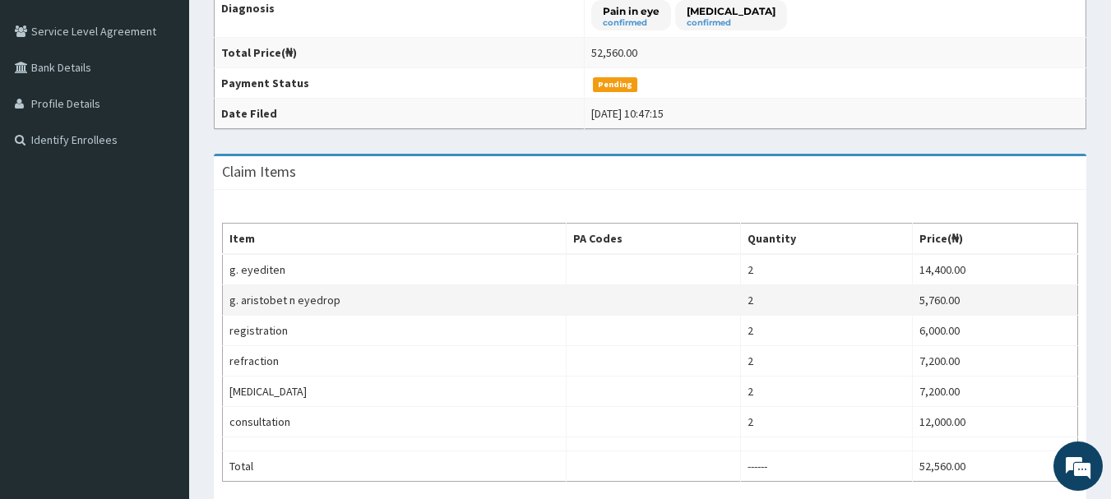
drag, startPoint x: 784, startPoint y: 287, endPoint x: 791, endPoint y: 298, distance: 12.6
click at [788, 295] on tbody "g. eyediten 2 14,400.00 g. aristobet n eyedrop 2 5,760.00 registration 2 6,000.…" at bounding box center [651, 368] width 856 height 228
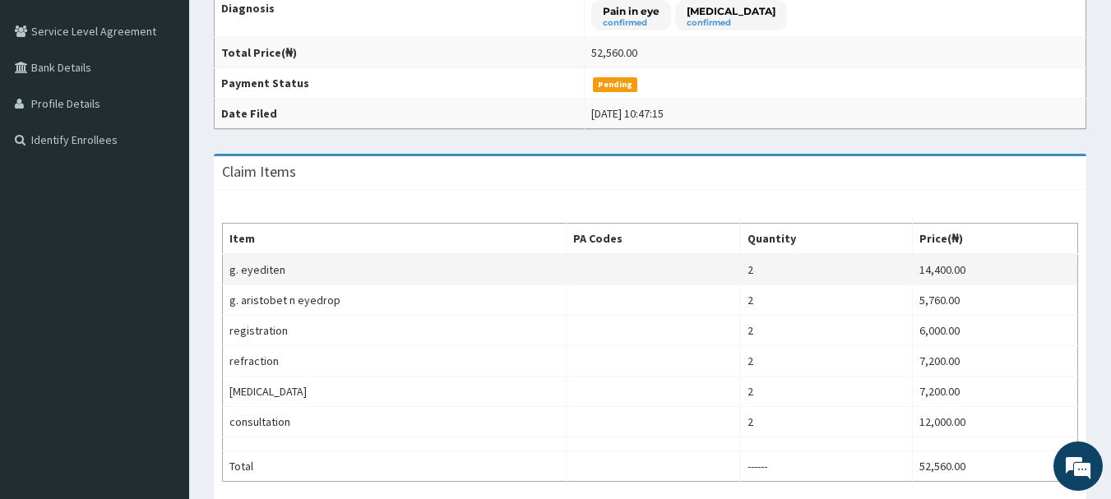
click at [606, 281] on td at bounding box center [654, 269] width 174 height 31
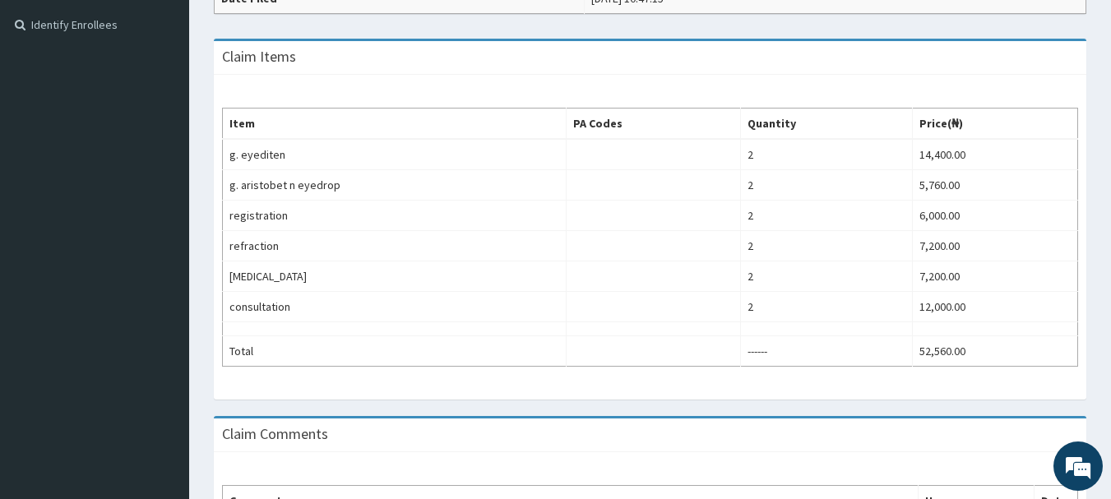
scroll to position [596, 0]
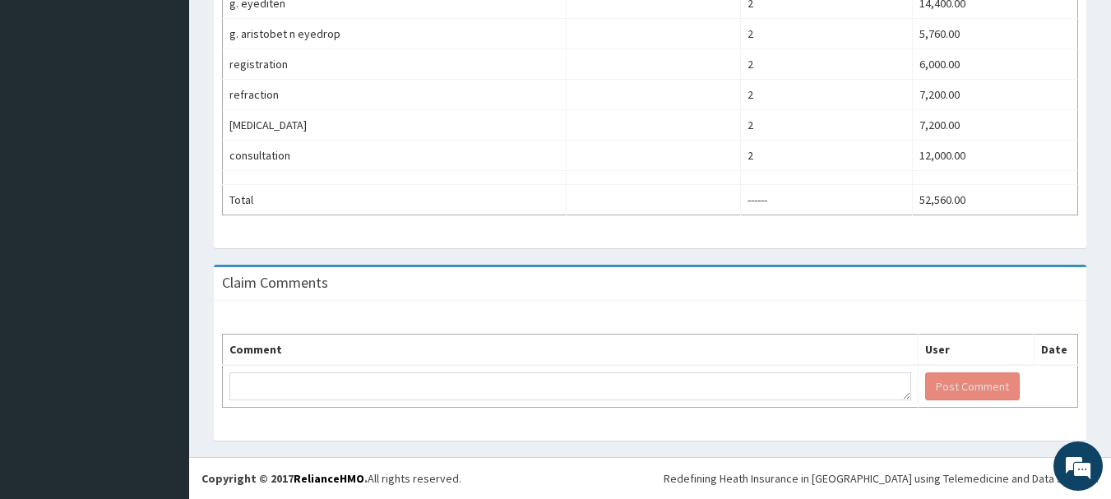
drag, startPoint x: 308, startPoint y: 286, endPoint x: 323, endPoint y: 293, distance: 16.2
click at [318, 289] on h3 "Claim Comments" at bounding box center [275, 283] width 106 height 15
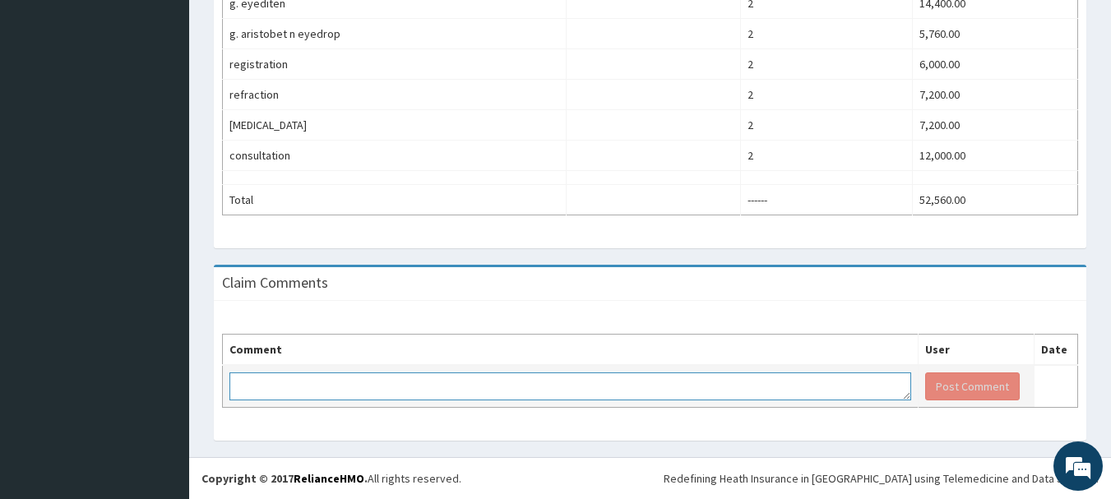
click at [472, 373] on textarea at bounding box center [571, 387] width 682 height 28
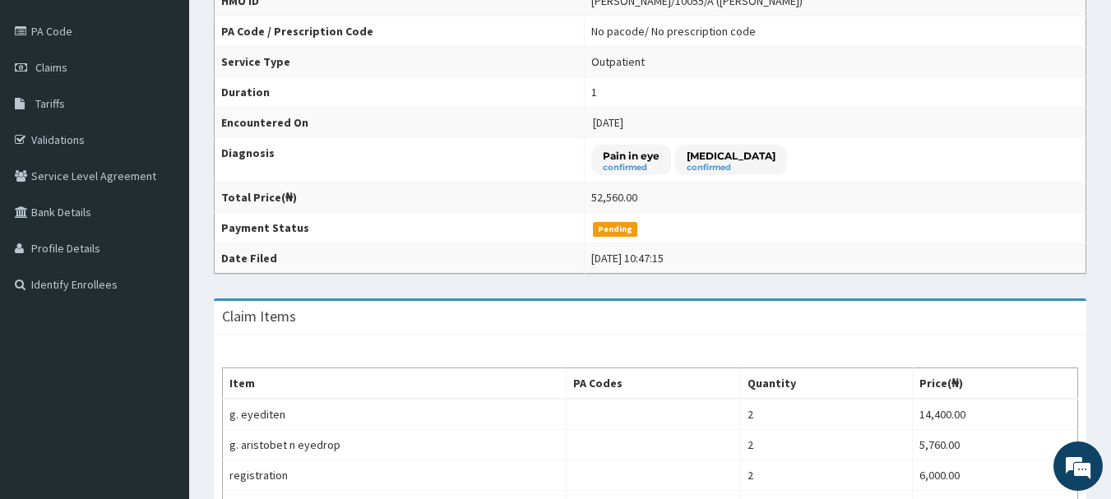
scroll to position [0, 0]
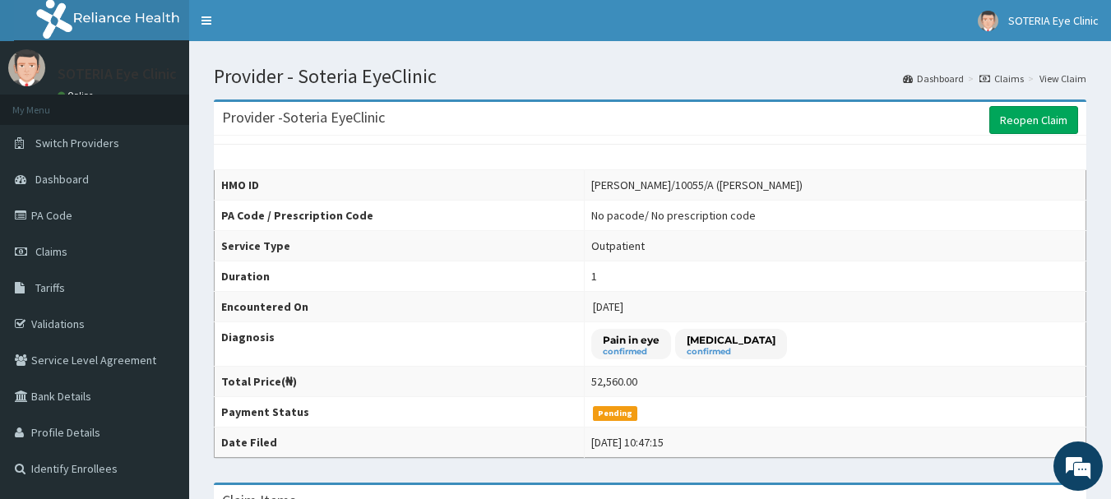
click at [1069, 78] on link "View Claim" at bounding box center [1063, 79] width 47 height 14
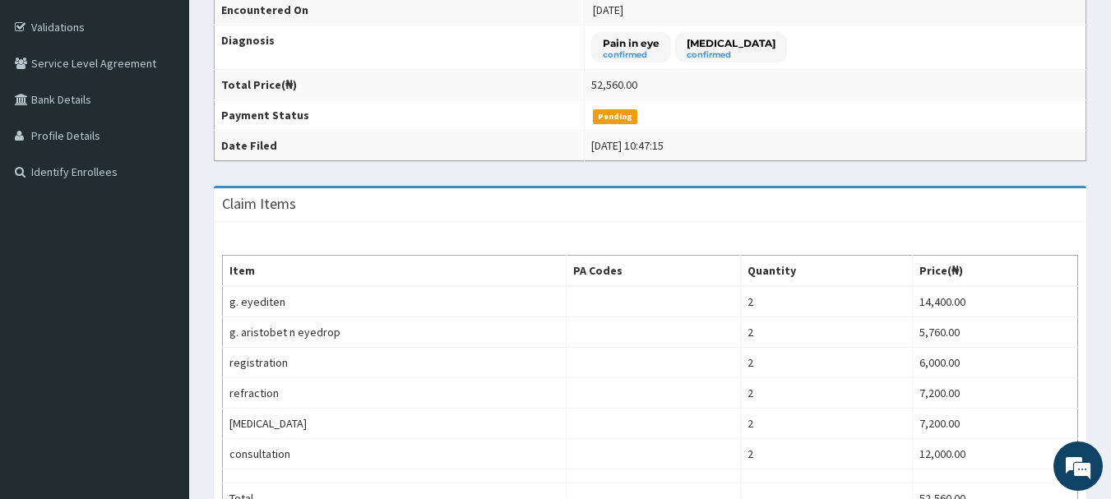
scroll to position [494, 0]
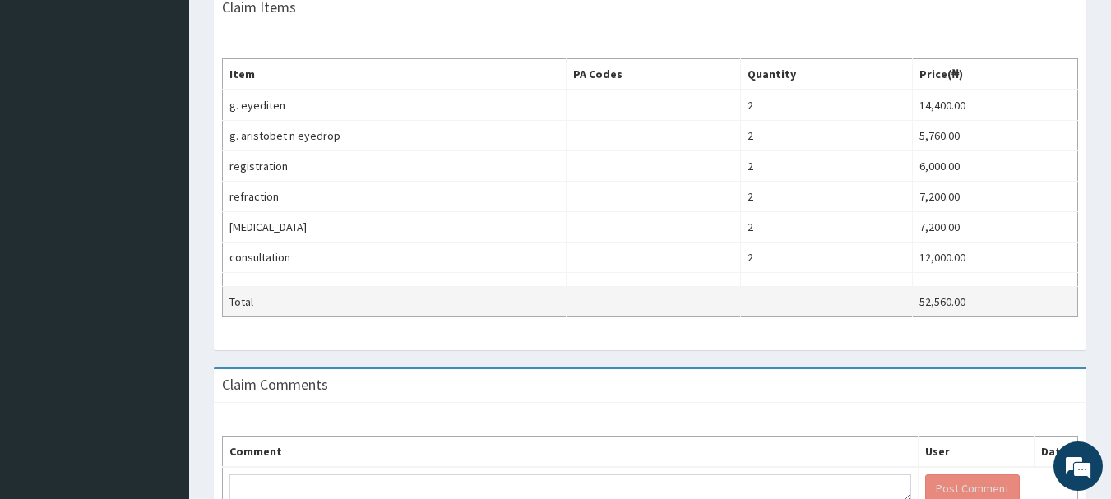
click at [763, 299] on td "------" at bounding box center [827, 302] width 172 height 30
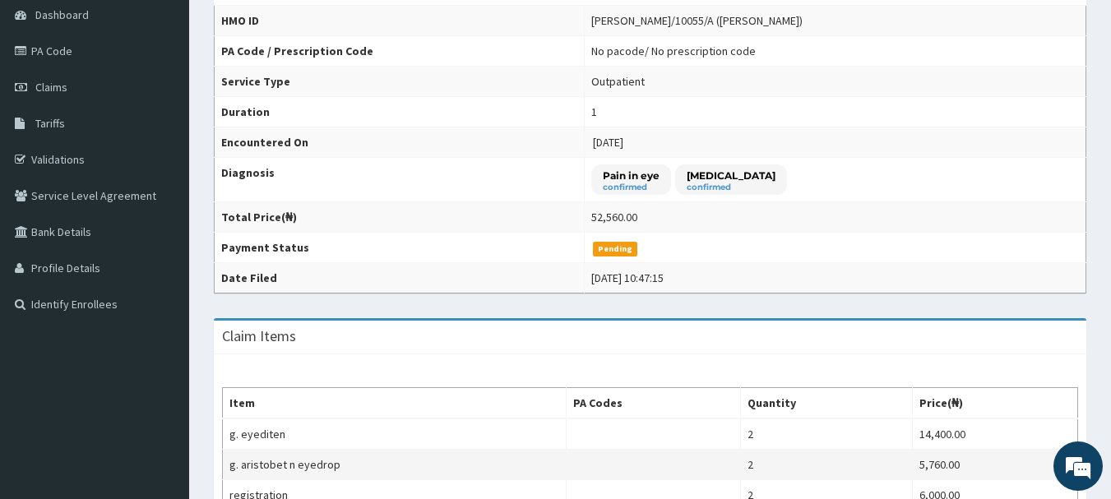
scroll to position [0, 0]
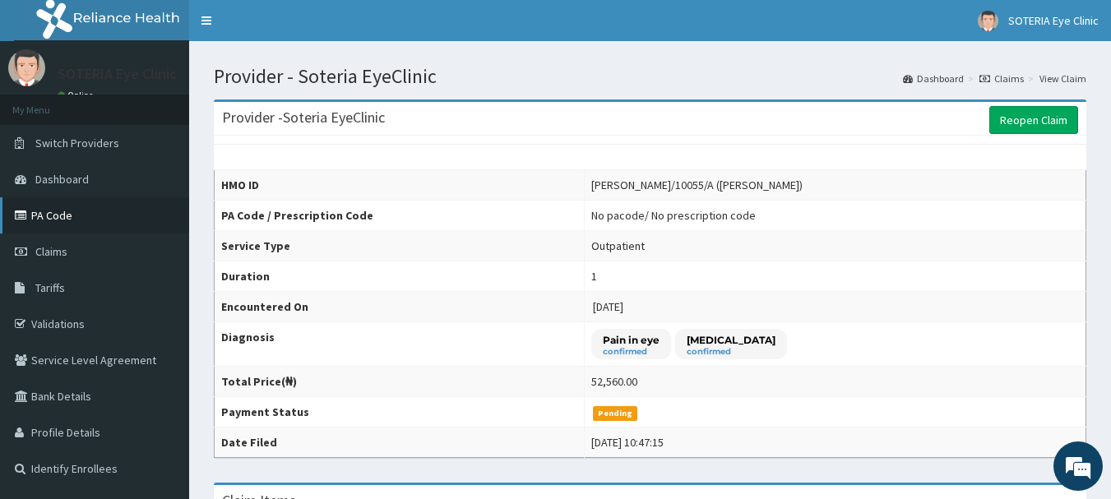
click at [58, 212] on link "PA Code" at bounding box center [94, 215] width 189 height 36
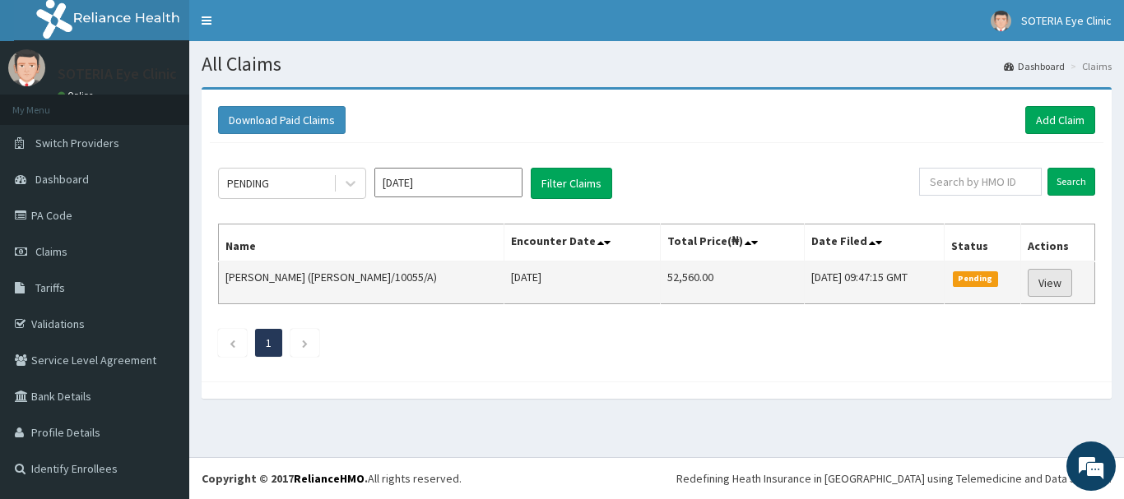
click at [1054, 285] on link "View" at bounding box center [1049, 283] width 44 height 28
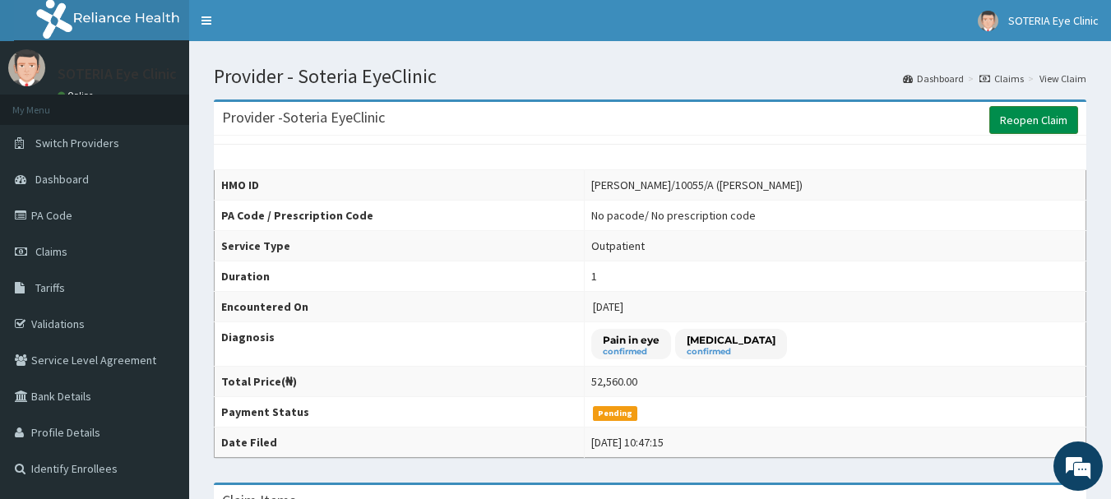
click at [1004, 114] on link "Reopen Claim" at bounding box center [1034, 120] width 89 height 28
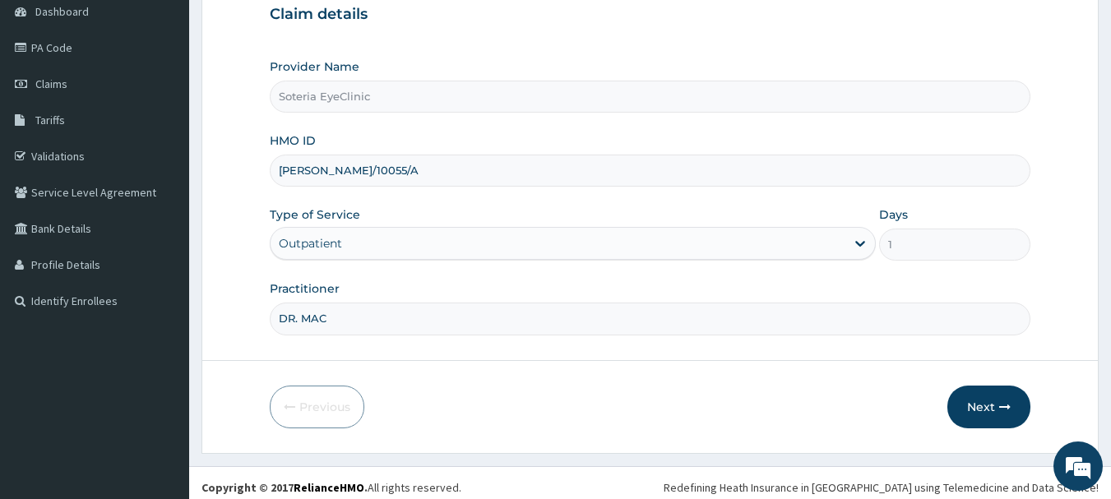
scroll to position [177, 0]
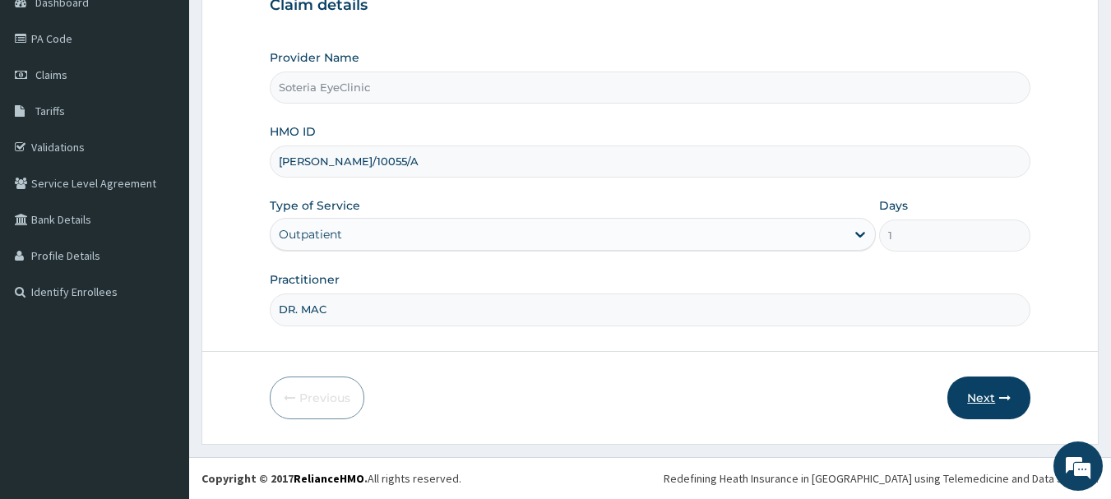
click at [976, 388] on button "Next" at bounding box center [989, 398] width 83 height 43
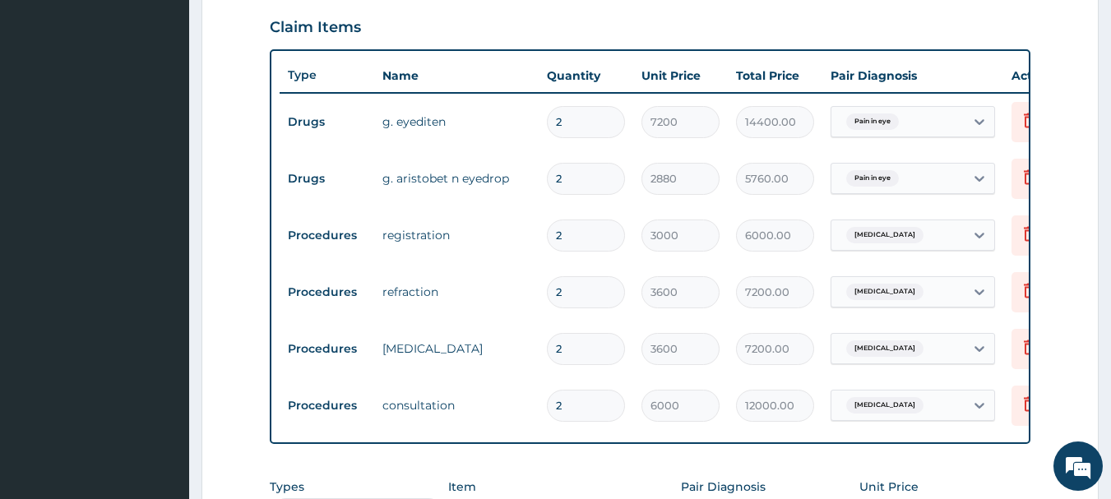
scroll to position [588, 0]
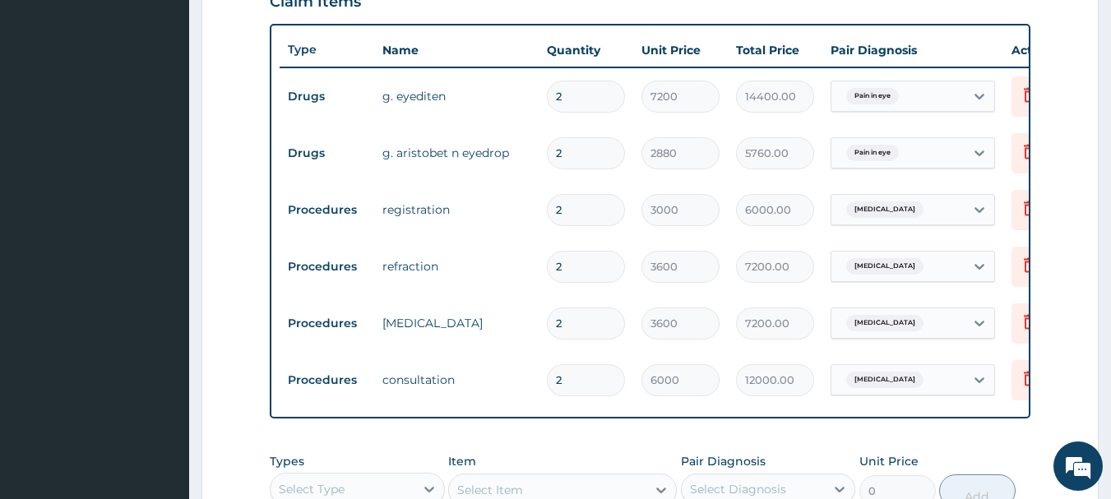
click at [583, 100] on input "2" at bounding box center [586, 97] width 78 height 32
type input "0.00"
type input "1"
type input "7200.00"
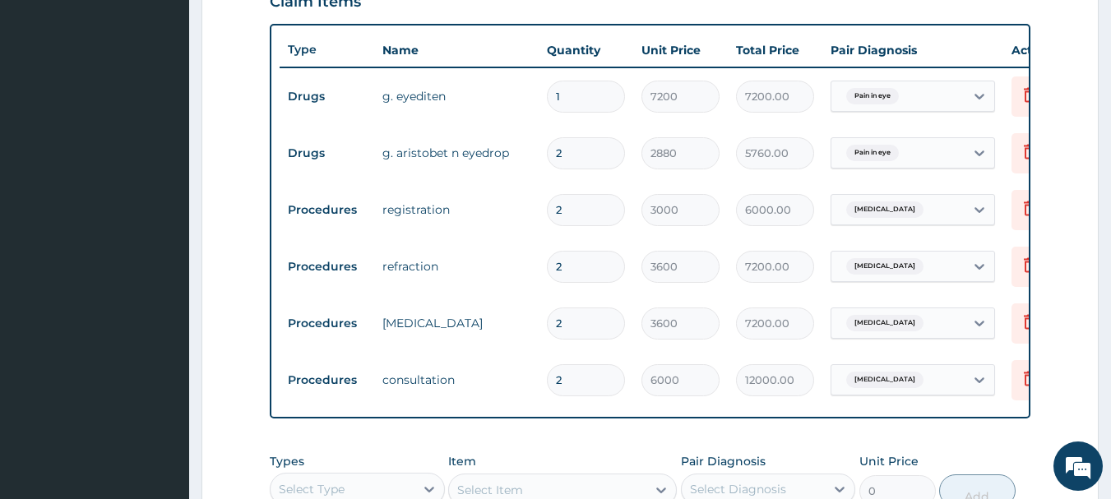
type input "1"
click at [577, 148] on input "2" at bounding box center [586, 153] width 78 height 32
type input "0.00"
type input "1"
type input "2880.00"
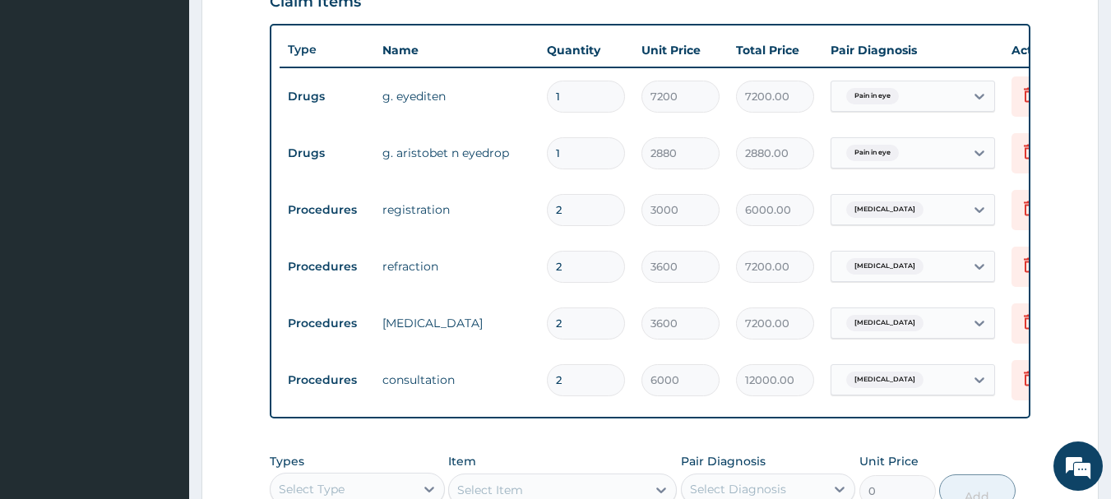
type input "1"
click at [582, 222] on input "2" at bounding box center [586, 210] width 78 height 32
type input "0.00"
type input "1"
type input "3000.00"
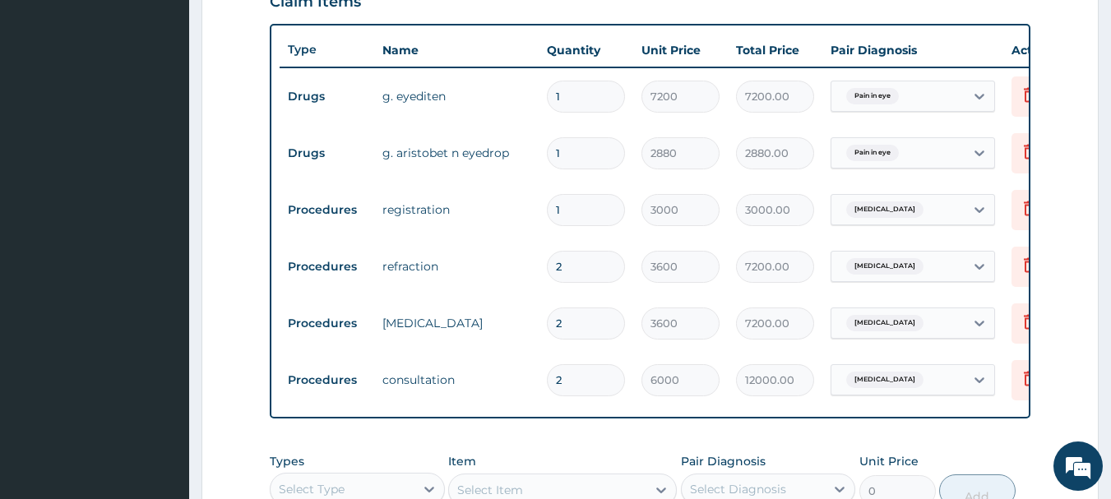
type input "1"
click at [580, 271] on input "2" at bounding box center [586, 267] width 78 height 32
type input "0.00"
type input "1"
type input "3600.00"
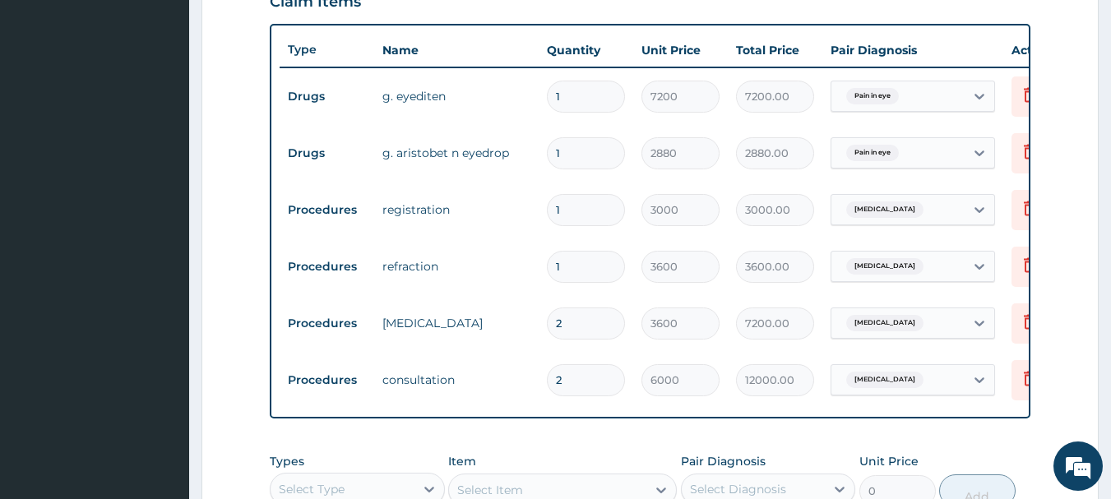
type input "1"
click at [579, 315] on input "2" at bounding box center [586, 324] width 78 height 32
type input "0.00"
type input "1"
type input "3600.00"
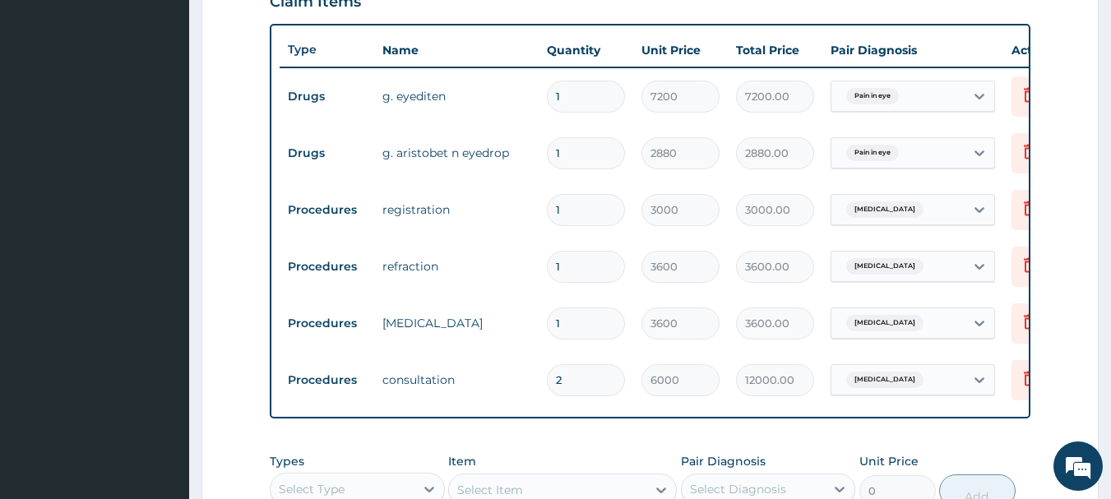
type input "1"
click at [577, 380] on input "2" at bounding box center [586, 380] width 78 height 32
type input "0.00"
type input "1"
type input "6000.00"
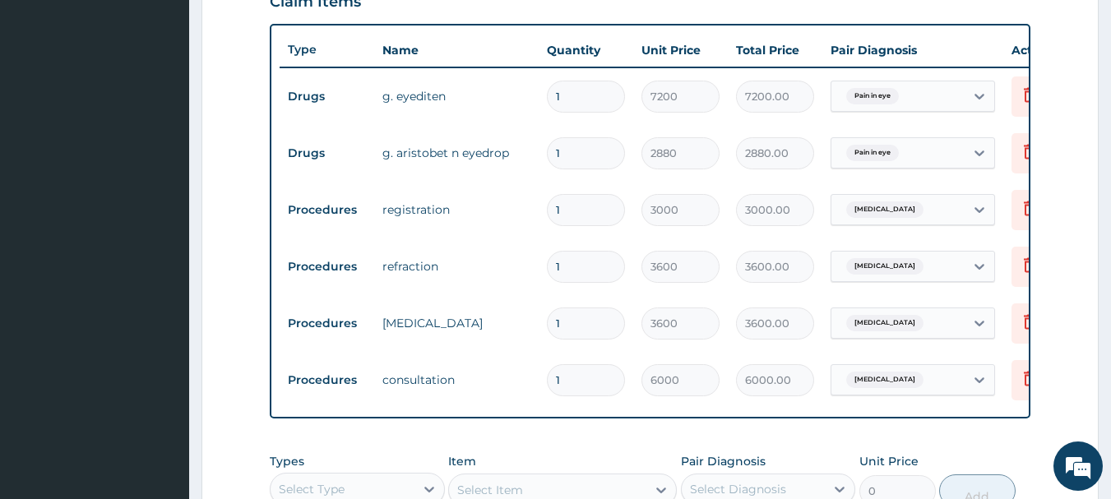
type input "1"
click at [505, 296] on tr "Procedures tonometry 1 3600 3600.00 Ocular hypertension Delete" at bounding box center [683, 323] width 806 height 57
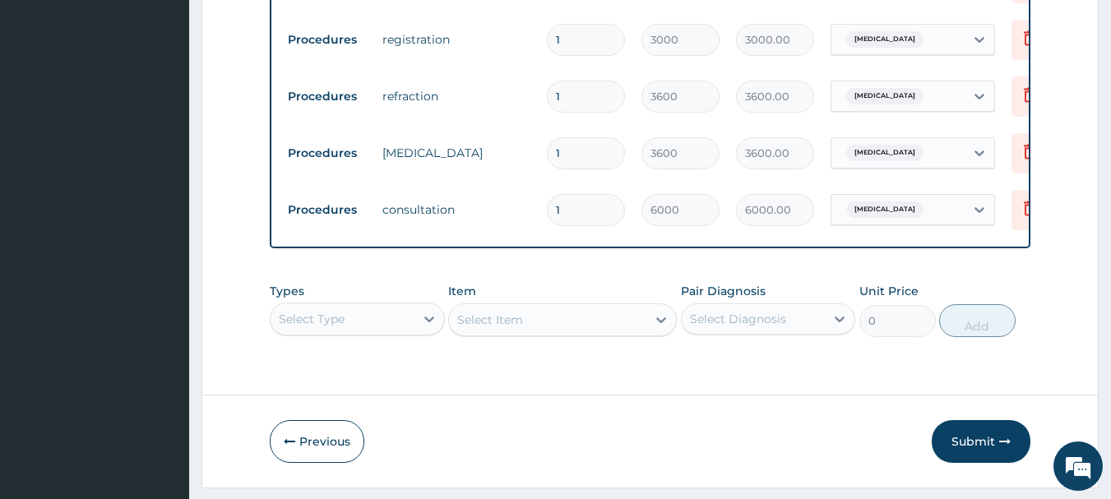
scroll to position [814, 0]
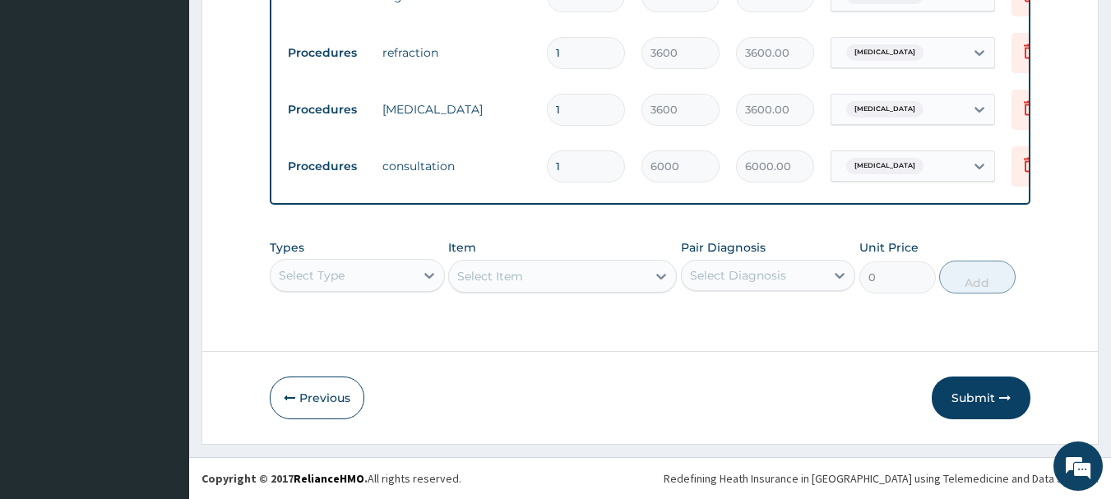
click at [966, 385] on button "Submit" at bounding box center [981, 398] width 99 height 43
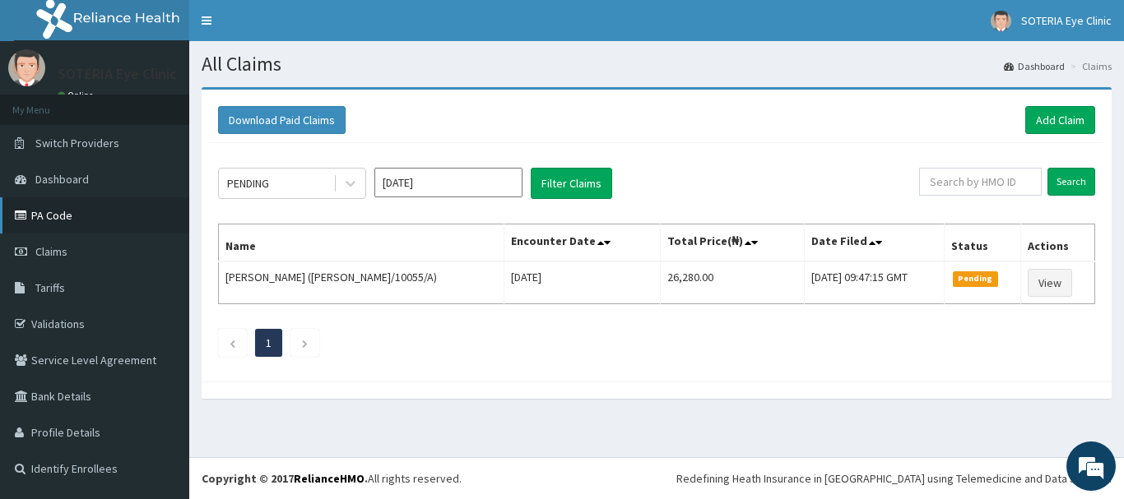
click at [53, 213] on link "PA Code" at bounding box center [94, 215] width 189 height 36
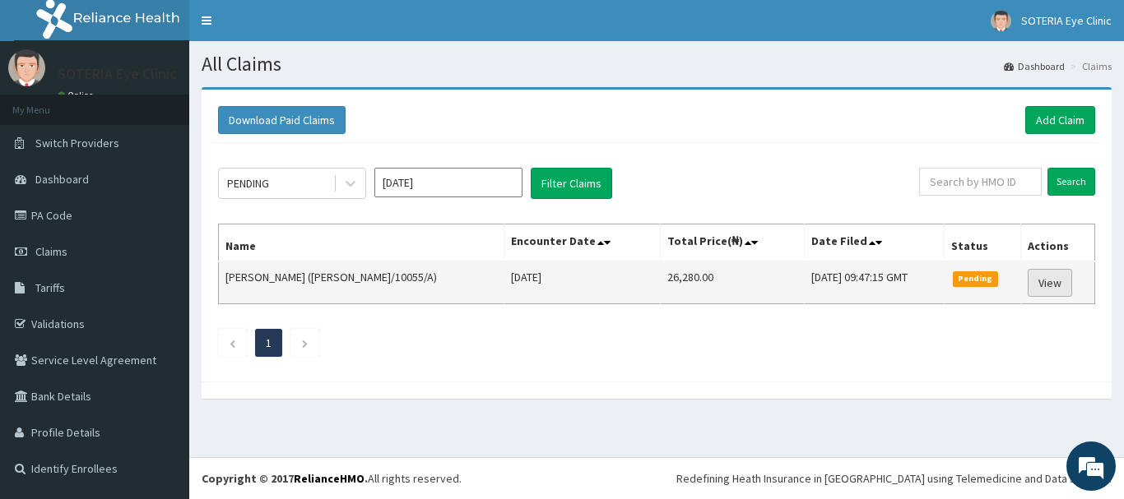
click at [1042, 283] on link "View" at bounding box center [1049, 283] width 44 height 28
